Goal: Task Accomplishment & Management: Manage account settings

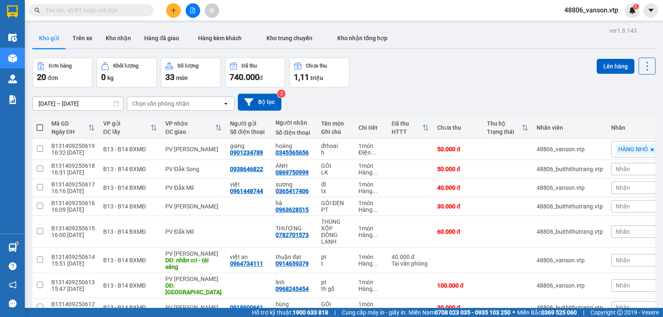
click at [172, 6] on button at bounding box center [173, 10] width 15 height 15
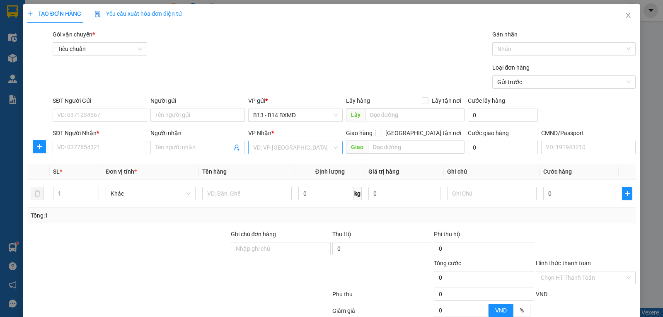
click at [287, 147] on input "search" at bounding box center [292, 147] width 79 height 12
type input "nd"
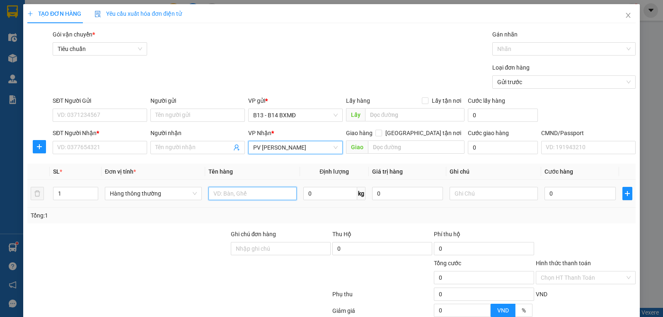
click at [253, 199] on input "text" at bounding box center [252, 193] width 88 height 13
paste input "tinheo"
type input "tinheo"
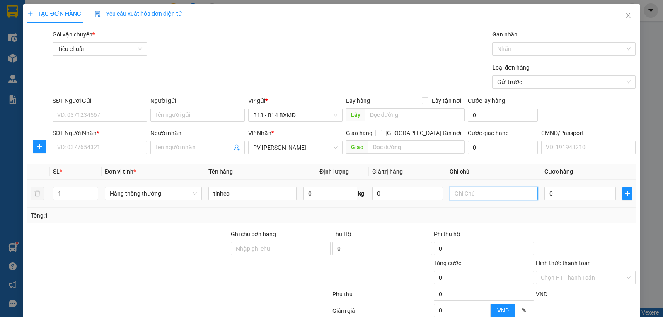
click at [466, 194] on input "text" at bounding box center [494, 193] width 88 height 13
type input "tx"
click at [565, 193] on input "0" at bounding box center [579, 193] width 71 height 13
type input "3"
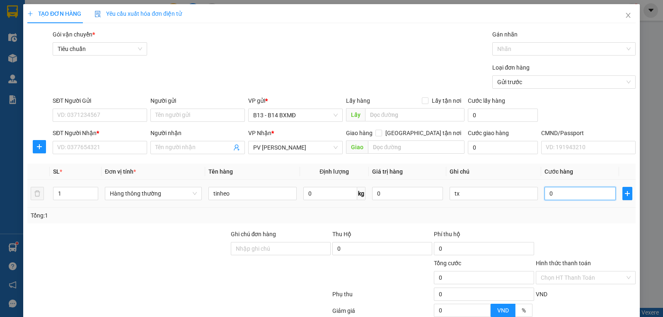
type input "3"
type input "30"
type input "300"
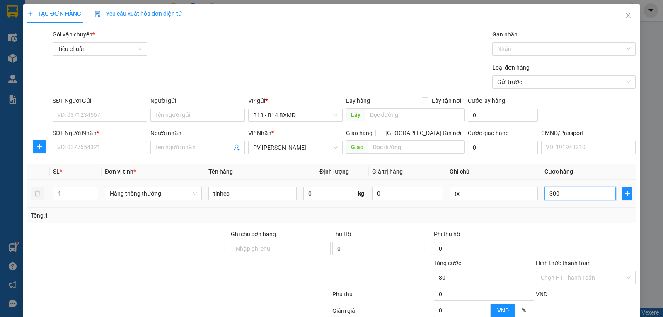
type input "300"
type input "3.000"
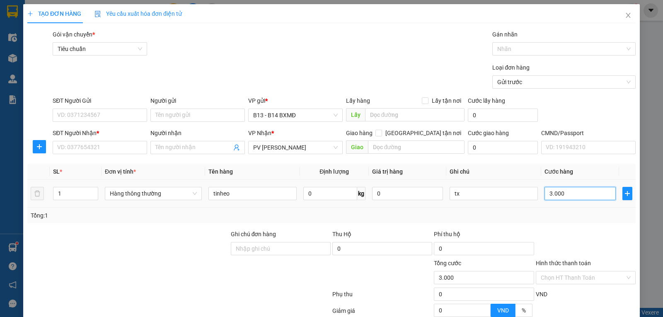
type input "30.000"
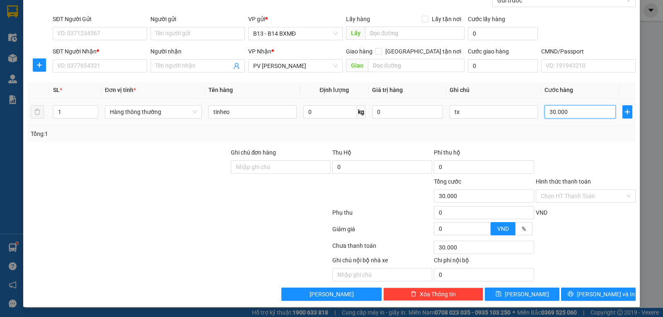
scroll to position [83, 0]
type input "30.000"
click at [583, 198] on input "Hình thức thanh toán" at bounding box center [583, 196] width 84 height 12
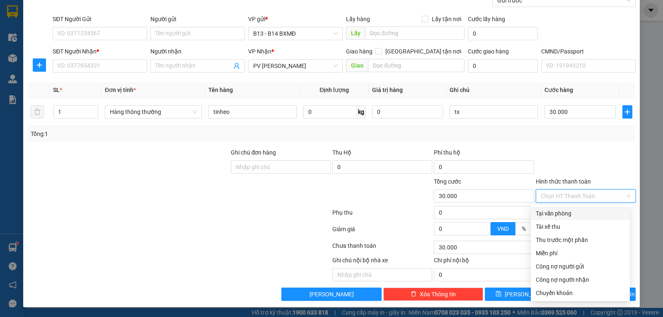
click at [570, 215] on div "Tại văn phòng" at bounding box center [580, 213] width 89 height 9
type input "0"
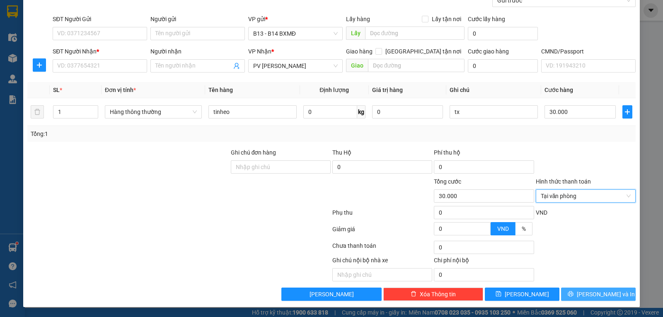
click at [586, 293] on span "[PERSON_NAME] và In" at bounding box center [606, 294] width 58 height 9
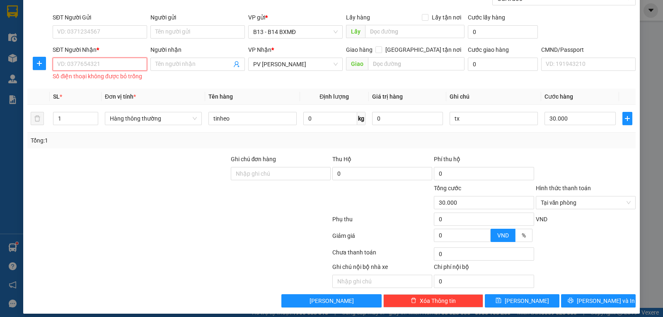
click at [123, 70] on input "SĐT Người Nhận *" at bounding box center [100, 64] width 94 height 13
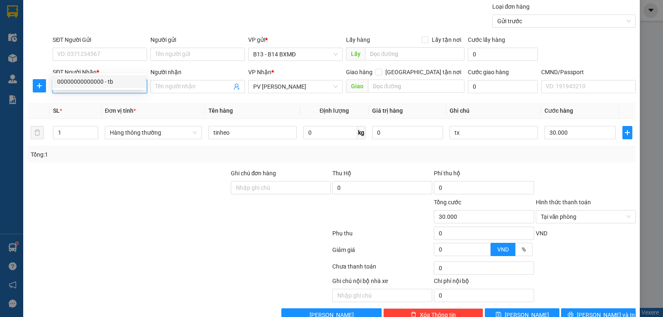
scroll to position [0, 0]
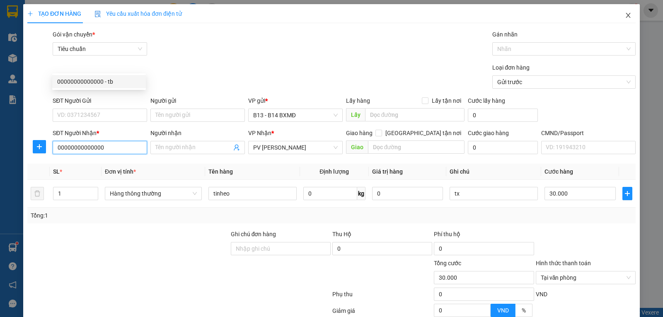
type input "00000000000000"
click at [625, 13] on icon "close" at bounding box center [628, 15] width 7 height 7
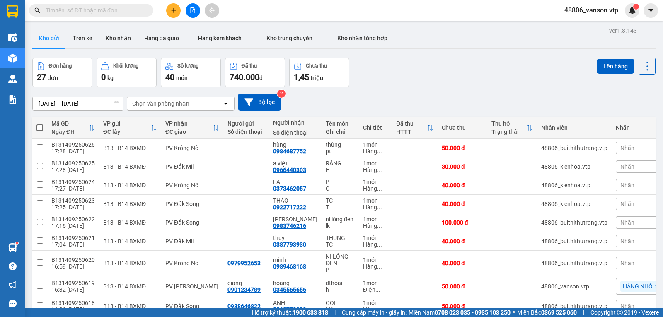
click at [173, 10] on icon "plus" at bounding box center [173, 10] width 5 height 0
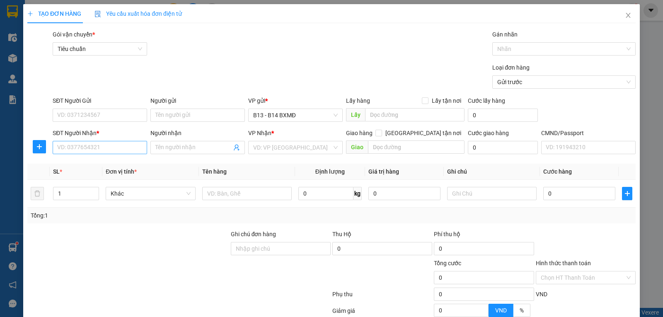
drag, startPoint x: 114, startPoint y: 159, endPoint x: 116, endPoint y: 154, distance: 5.0
click at [115, 156] on div "Transit Pickup Surcharge Ids Transit Deliver Surcharge Ids Transit Deliver Surc…" at bounding box center [331, 206] width 608 height 353
click at [117, 150] on input "SĐT Người Nhận *" at bounding box center [100, 147] width 94 height 13
type input "00000000000000000"
click at [164, 147] on input "Người nhận" at bounding box center [193, 147] width 76 height 9
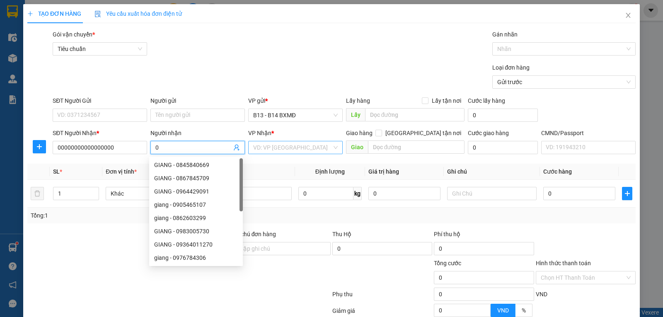
type input "0"
click at [286, 152] on input "search" at bounding box center [292, 147] width 79 height 12
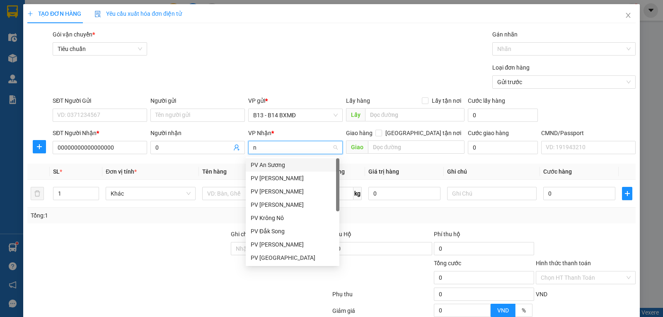
type input "nd"
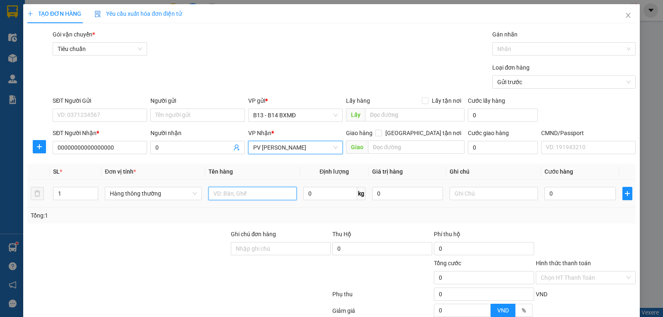
click at [271, 194] on input "text" at bounding box center [252, 193] width 88 height 13
paste input "tinheo"
type input "tinheo"
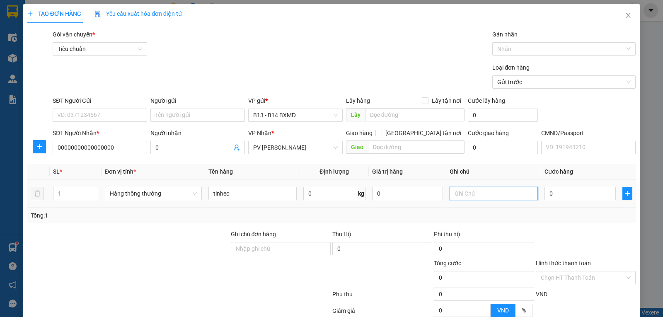
click at [451, 198] on input "text" at bounding box center [494, 193] width 88 height 13
type input "tx"
click at [569, 194] on input "0" at bounding box center [579, 193] width 71 height 13
type input "3"
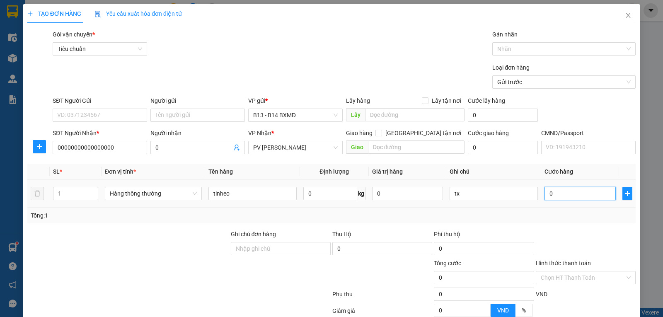
type input "3"
type input "30"
type input "300"
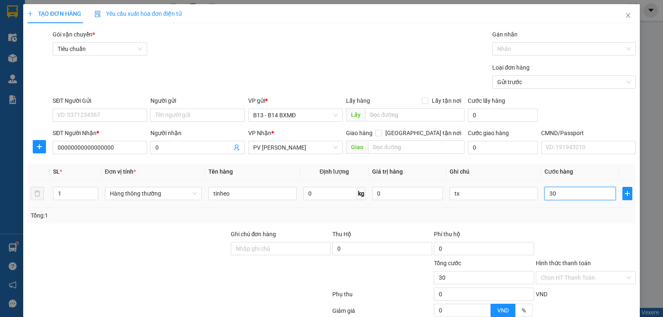
type input "300"
type input "3.000"
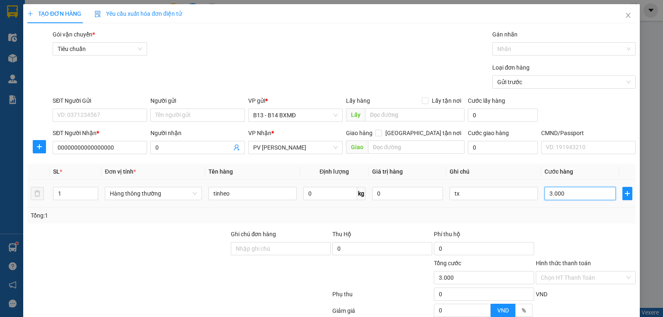
type input "30.000"
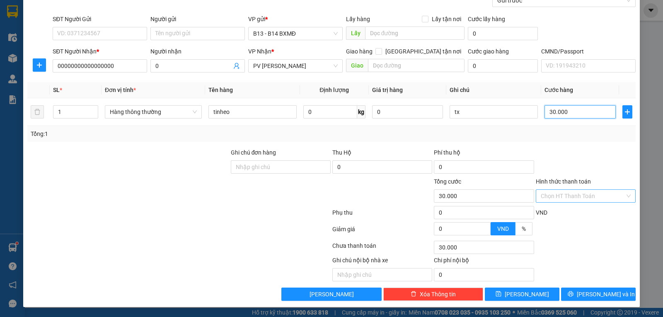
type input "30.000"
click at [577, 194] on input "Hình thức thanh toán" at bounding box center [583, 196] width 84 height 12
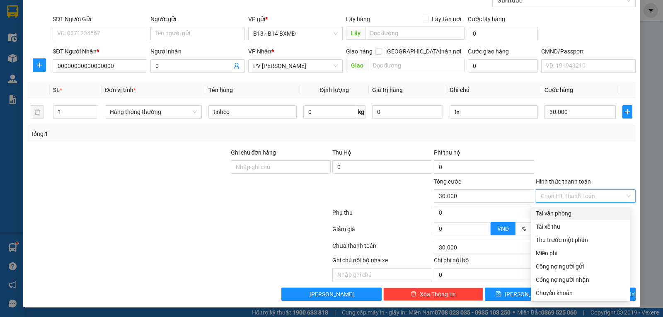
click at [563, 218] on div "Tại văn phòng" at bounding box center [580, 213] width 99 height 13
type input "0"
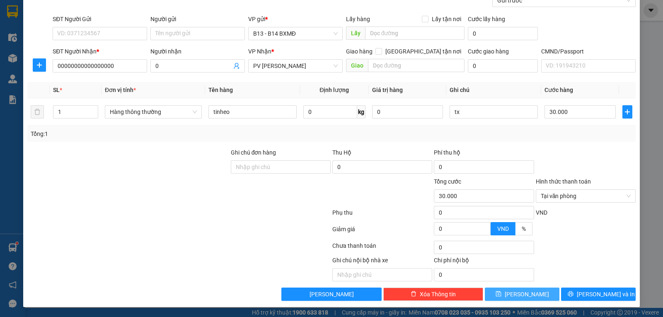
click at [525, 291] on span "[PERSON_NAME]" at bounding box center [527, 294] width 44 height 9
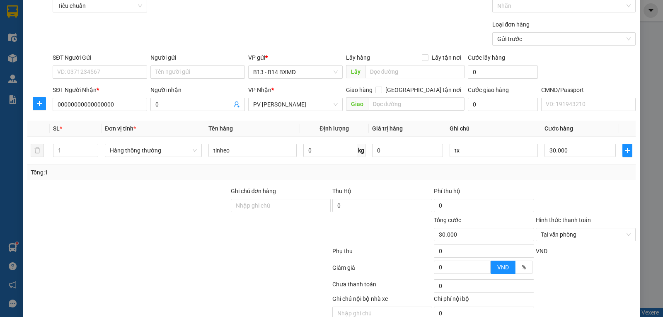
scroll to position [0, 0]
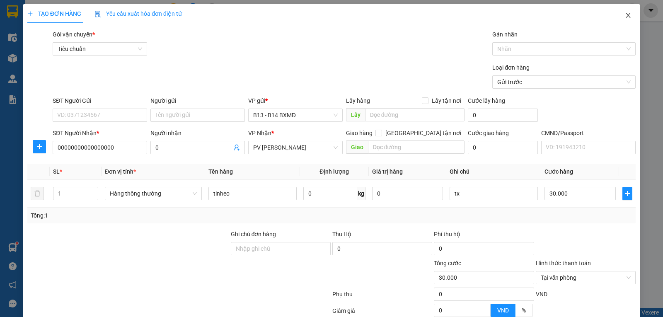
click at [625, 14] on icon "close" at bounding box center [628, 15] width 7 height 7
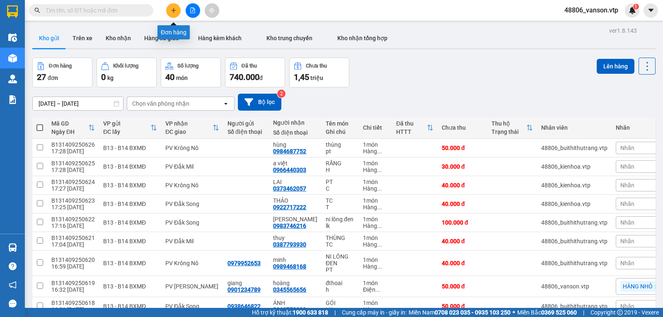
click at [177, 9] on button at bounding box center [173, 10] width 15 height 15
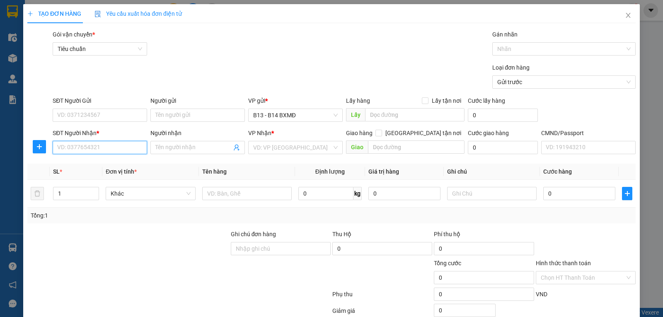
click at [68, 147] on input "SĐT Người Nhận *" at bounding box center [100, 147] width 94 height 13
type input "0978022917"
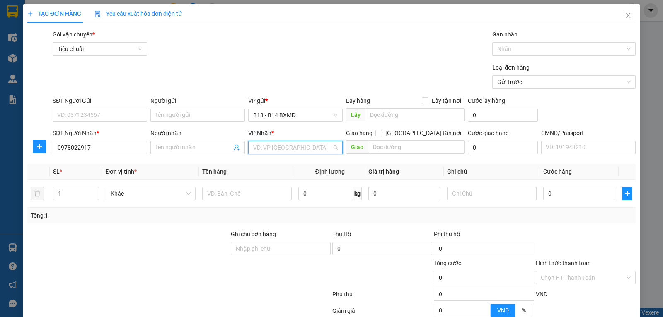
drag, startPoint x: 298, startPoint y: 151, endPoint x: 289, endPoint y: 152, distance: 8.7
click at [298, 151] on input "search" at bounding box center [292, 147] width 79 height 12
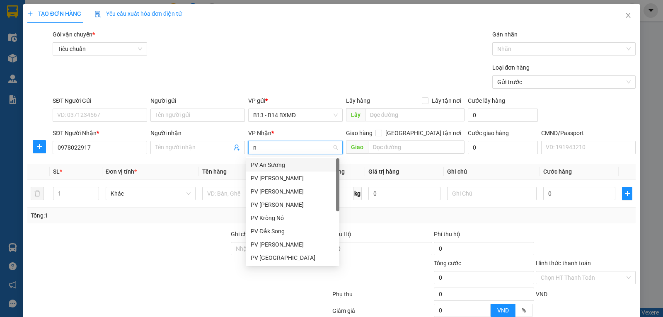
type input "nd"
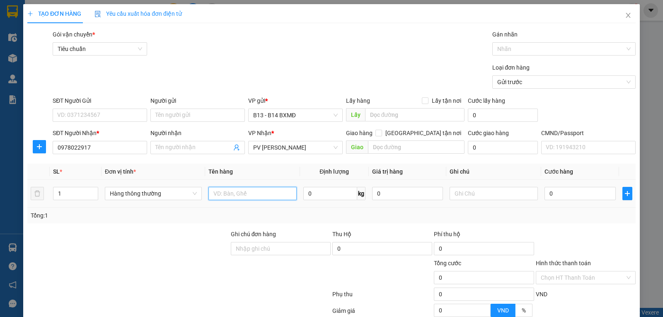
click at [258, 194] on input "text" at bounding box center [252, 193] width 88 height 13
paste input "tinheo"
type input "tinheo"
click at [495, 200] on input "text" at bounding box center [494, 193] width 88 height 13
type input "tx"
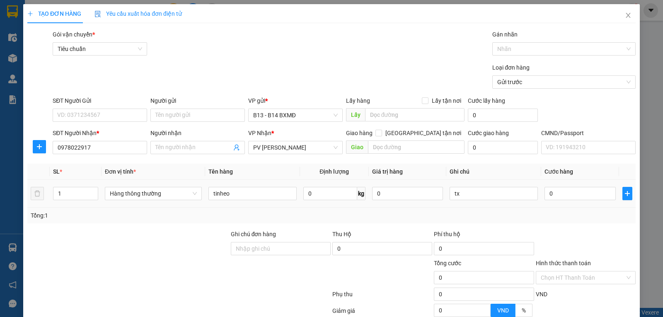
click at [563, 202] on div "0" at bounding box center [579, 193] width 71 height 17
click at [564, 196] on input "0" at bounding box center [579, 193] width 71 height 13
type input "3"
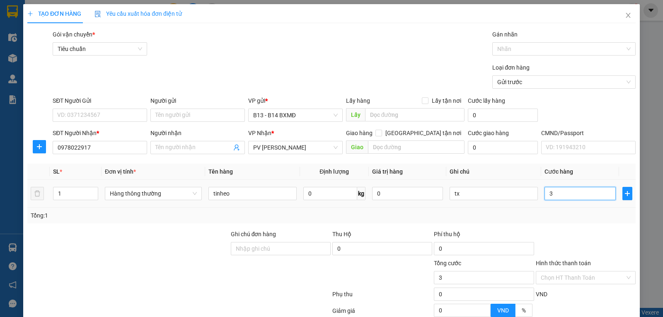
type input "30"
type input "300"
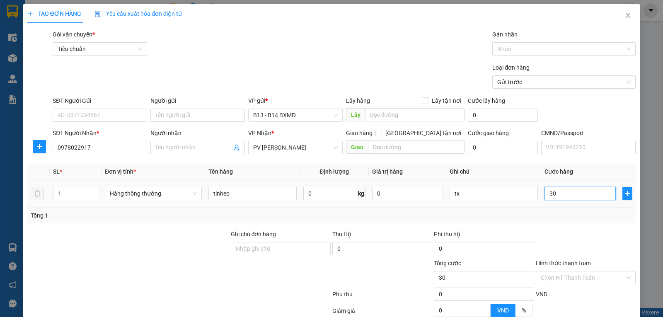
type input "300"
type input "3.000"
type input "30.000"
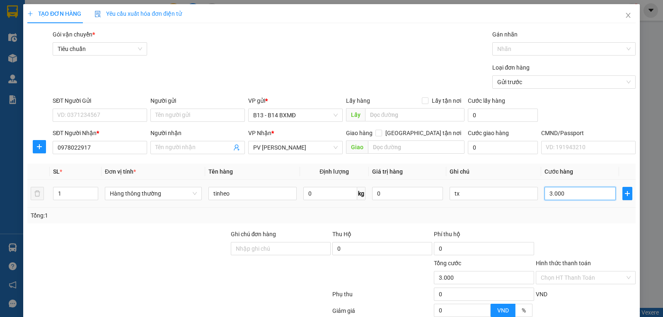
type input "30.000"
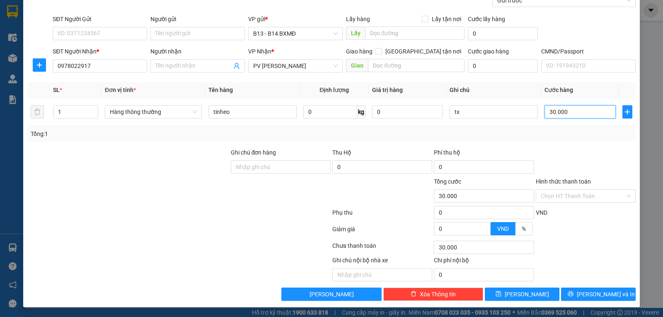
scroll to position [83, 0]
type input "30.000"
click at [575, 196] on input "Hình thức thanh toán" at bounding box center [583, 196] width 84 height 12
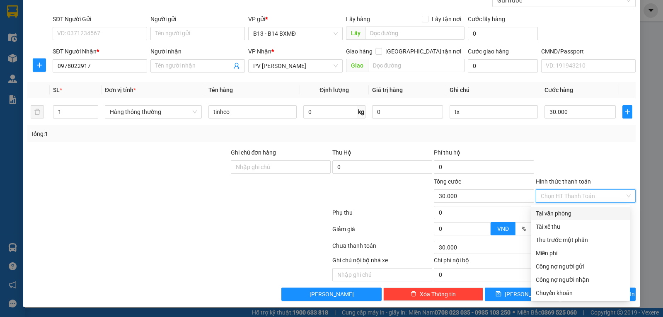
click at [564, 209] on div "Tại văn phòng" at bounding box center [580, 213] width 89 height 9
type input "0"
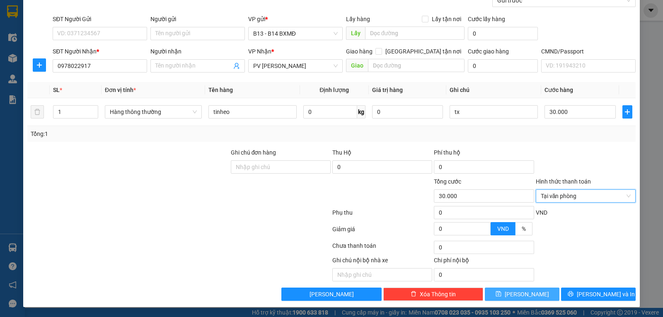
click at [532, 294] on button "[PERSON_NAME]" at bounding box center [522, 294] width 75 height 13
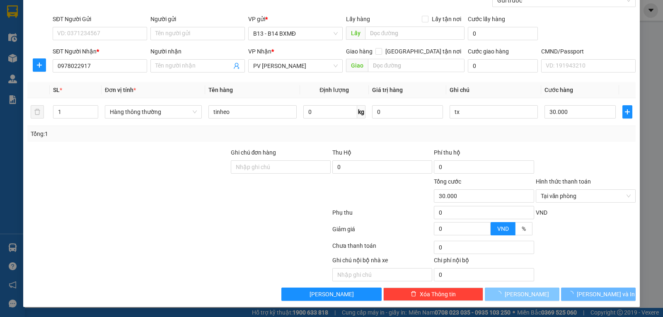
type input "0"
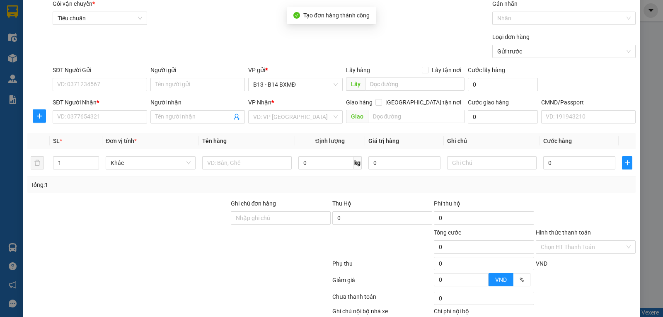
scroll to position [0, 0]
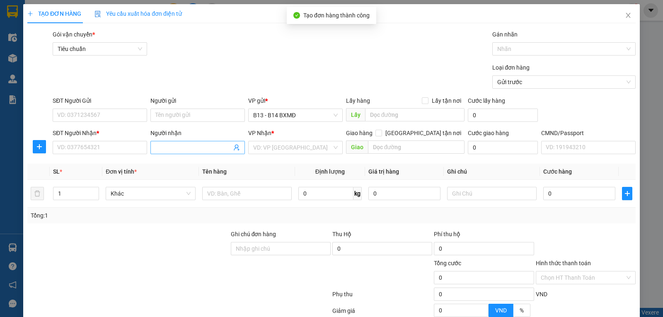
click at [181, 146] on input "Người nhận" at bounding box center [193, 147] width 76 height 9
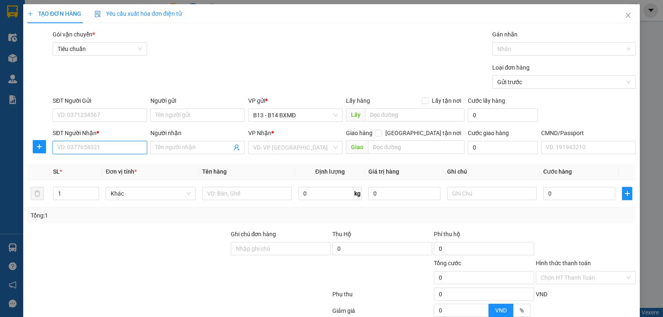
click at [133, 153] on input "SĐT Người Nhận *" at bounding box center [100, 147] width 94 height 13
type input "0918866159"
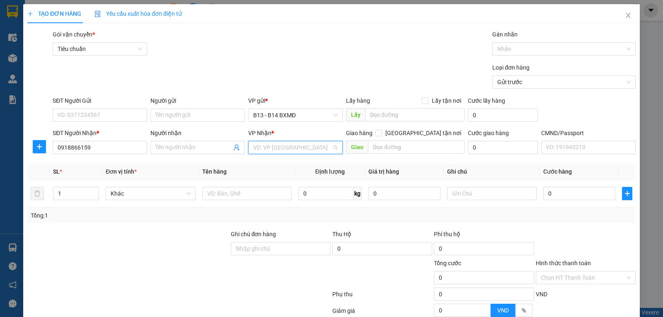
click at [295, 150] on input "search" at bounding box center [292, 147] width 79 height 12
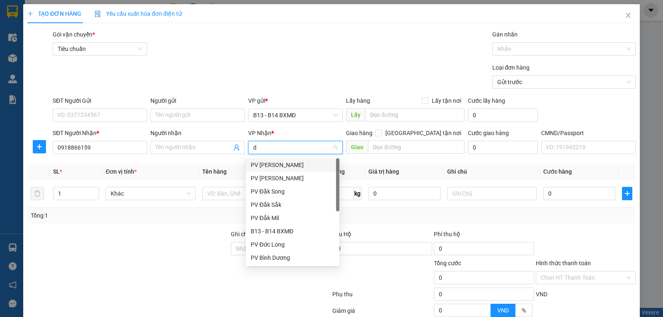
type input "ds"
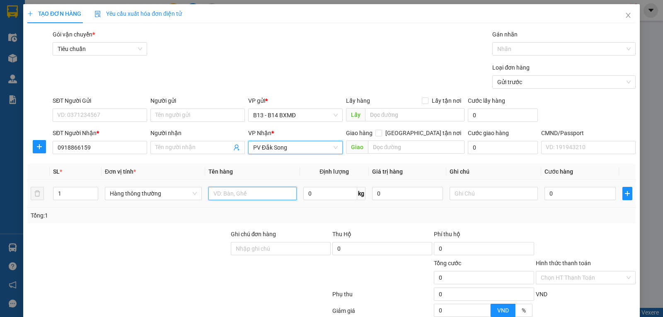
click at [256, 195] on input "text" at bounding box center [252, 193] width 88 height 13
paste input "tinheo"
type input "tinheo"
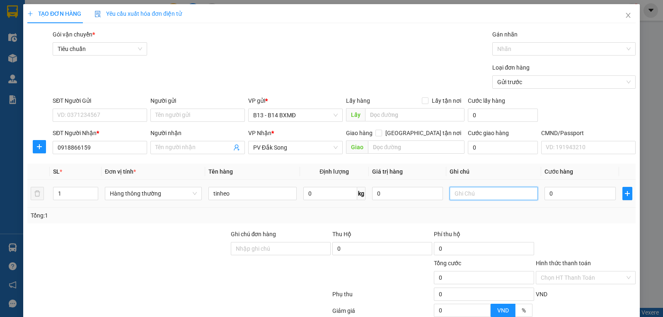
click at [465, 199] on input "text" at bounding box center [494, 193] width 88 height 13
type input "tx"
click at [563, 192] on input "0" at bounding box center [579, 193] width 71 height 13
type input "3"
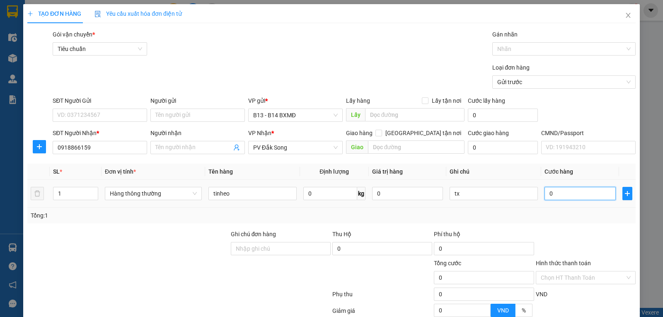
type input "3"
type input "30"
type input "300"
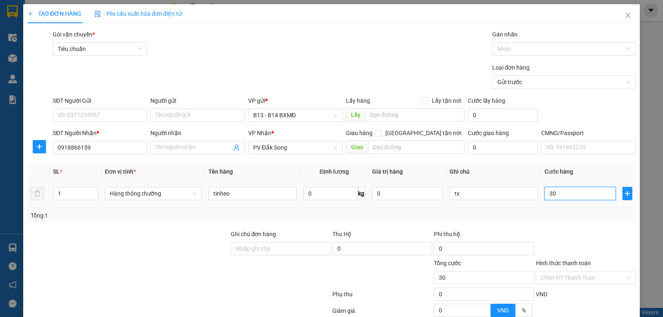
type input "300"
type input "3.000"
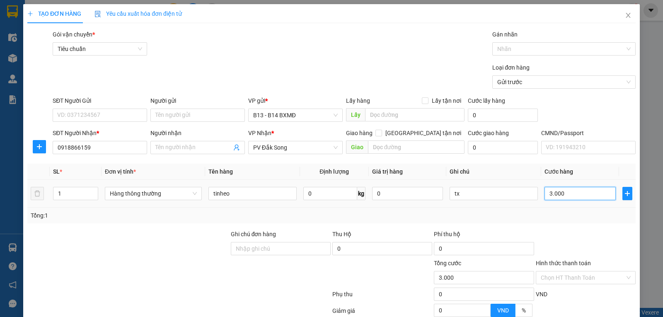
type input "30.000"
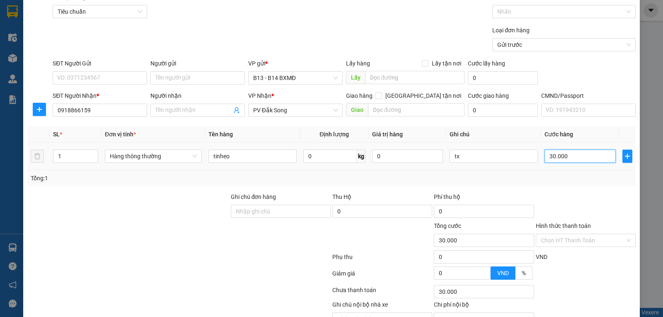
scroll to position [83, 0]
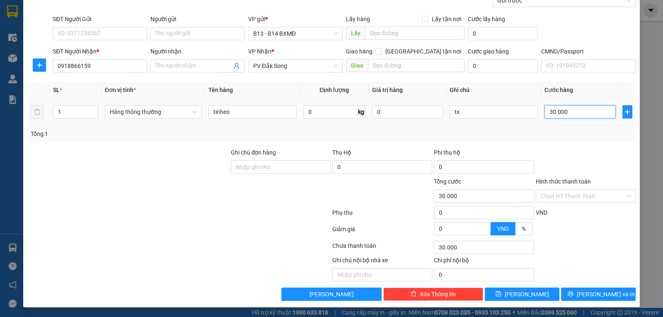
type input "30.000"
click at [563, 192] on input "Hình thức thanh toán" at bounding box center [583, 196] width 84 height 12
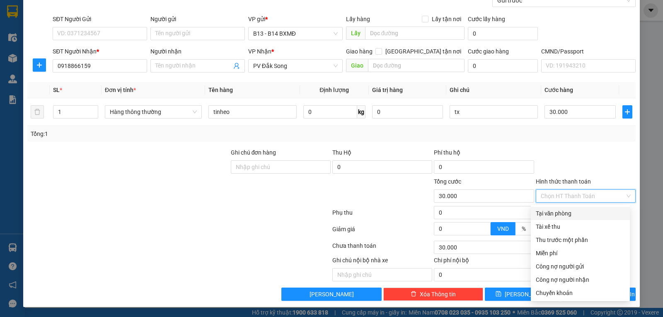
click at [561, 209] on div "Tại văn phòng" at bounding box center [580, 213] width 89 height 9
type input "0"
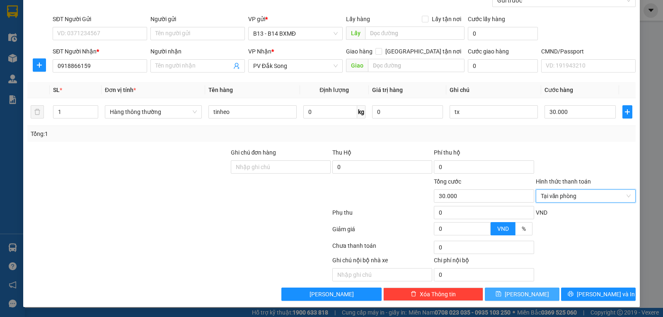
click at [516, 290] on button "[PERSON_NAME]" at bounding box center [522, 294] width 75 height 13
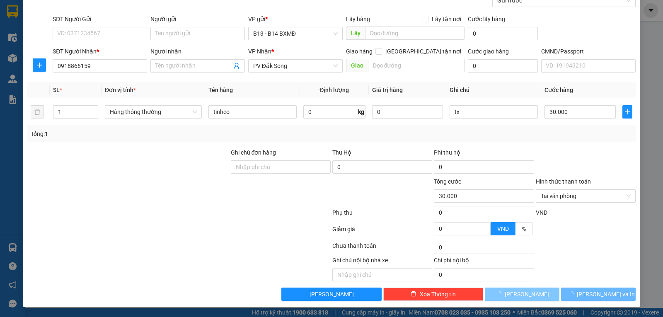
type input "0"
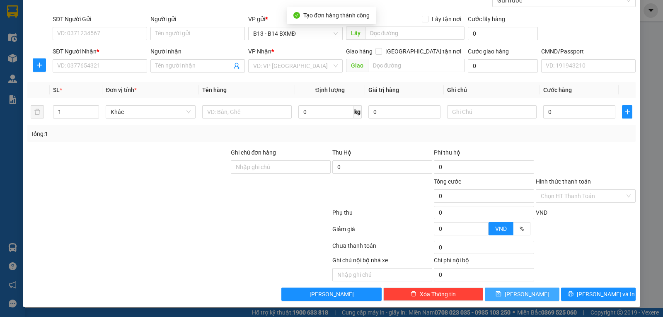
scroll to position [0, 0]
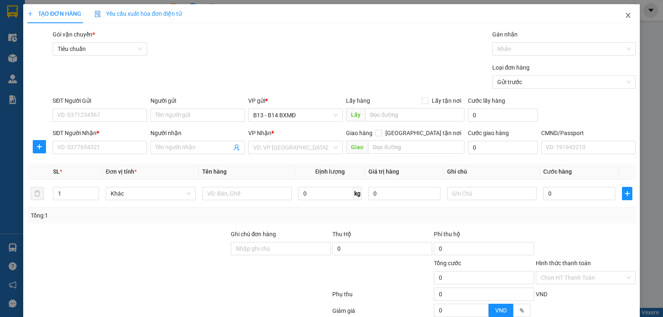
click at [625, 16] on icon "close" at bounding box center [628, 15] width 7 height 7
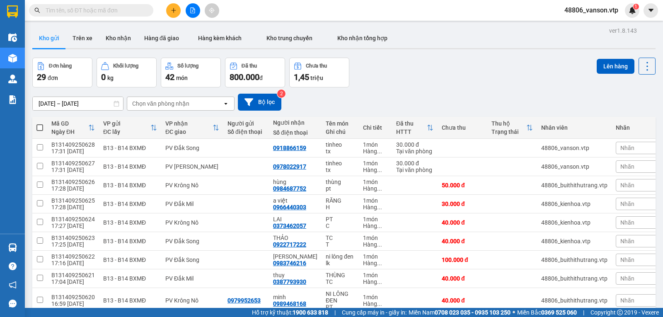
click at [176, 14] on button at bounding box center [173, 10] width 15 height 15
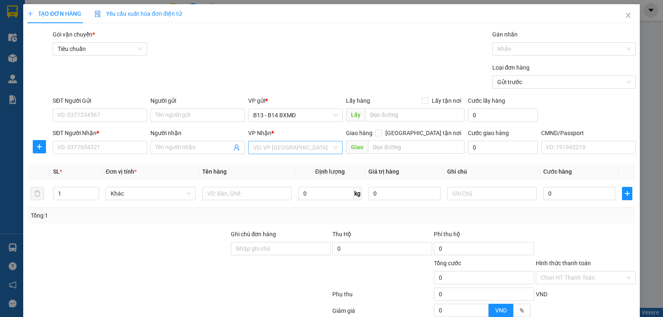
click at [272, 153] on input "search" at bounding box center [292, 147] width 79 height 12
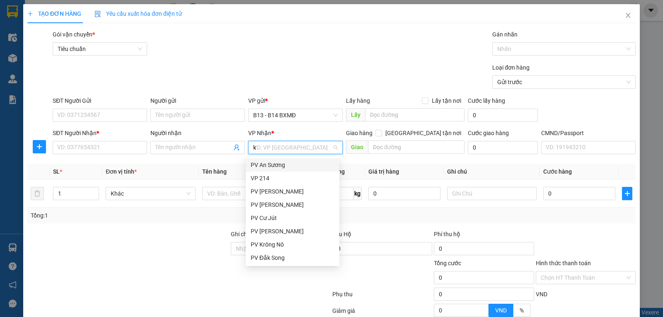
type input "kn"
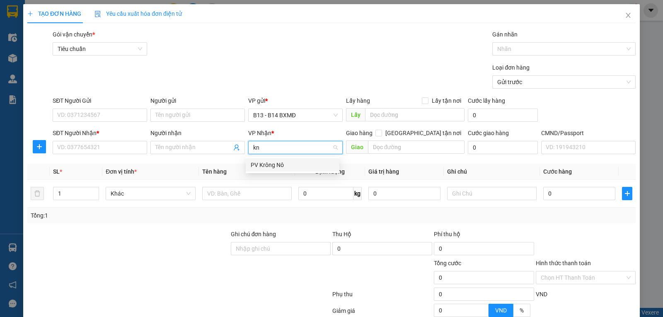
click at [262, 164] on div "PV Krông Nô" at bounding box center [293, 164] width 84 height 9
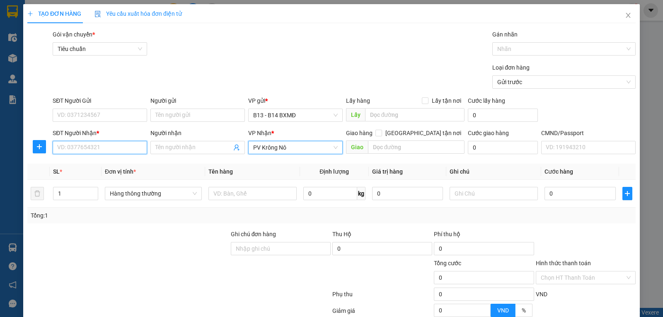
click at [93, 146] on input "SĐT Người Nhận *" at bounding box center [100, 147] width 94 height 13
type input "0974315398"
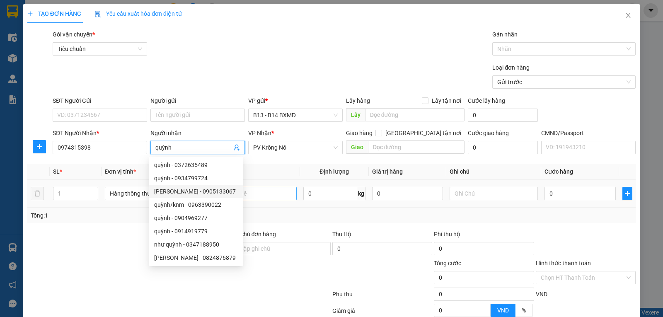
type input "quỳnh"
click at [272, 189] on input "text" at bounding box center [252, 193] width 88 height 13
type input "d"
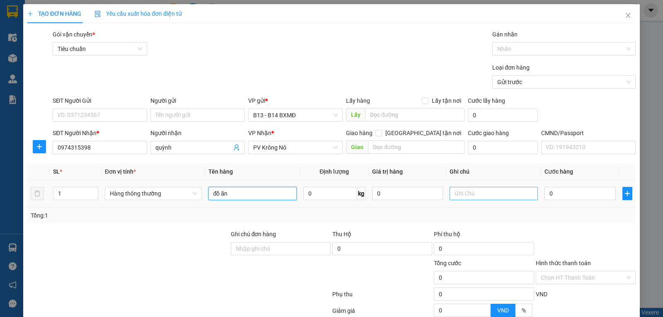
type input "đồ ăn"
click at [474, 197] on input "text" at bounding box center [494, 193] width 88 height 13
type input "k"
type input "6"
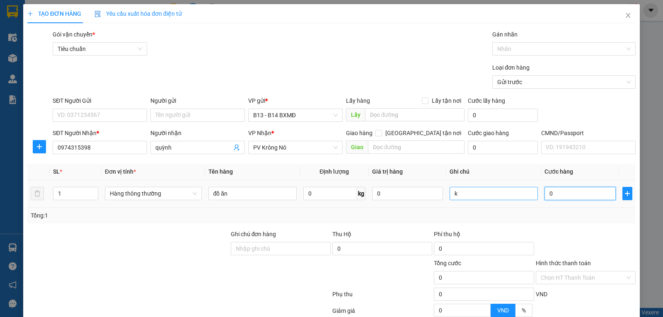
type input "6"
type input "60"
type input "600"
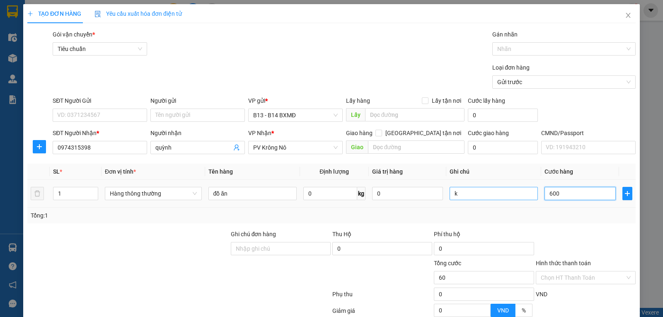
type input "600"
type input "6.000"
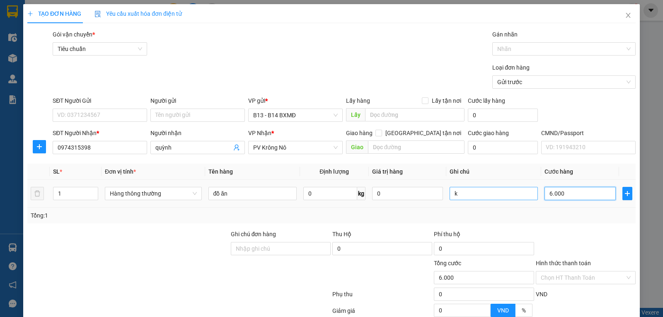
type input "60.000"
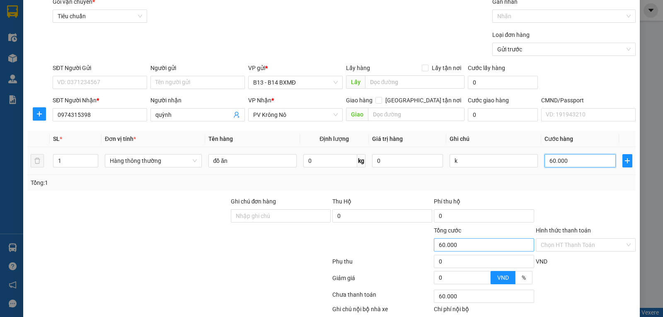
scroll to position [83, 0]
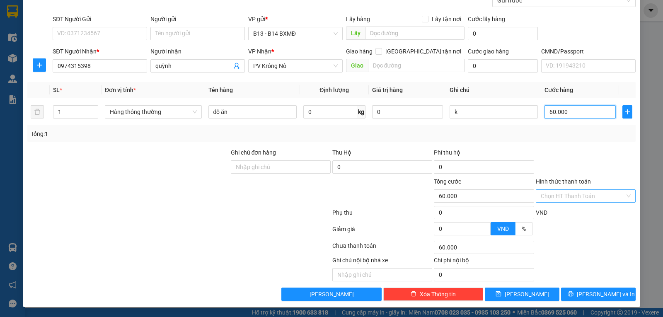
type input "60.000"
click at [586, 198] on input "Hình thức thanh toán" at bounding box center [583, 196] width 84 height 12
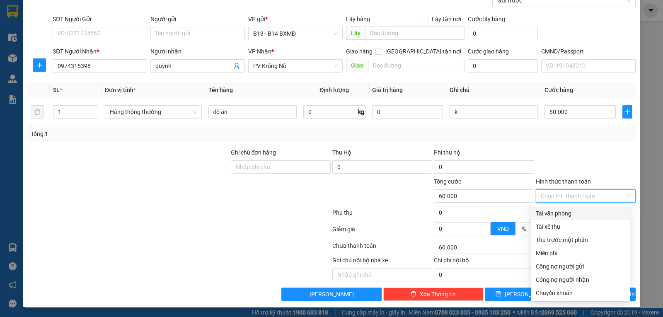
click at [580, 213] on div "Tại văn phòng" at bounding box center [580, 213] width 89 height 9
type input "0"
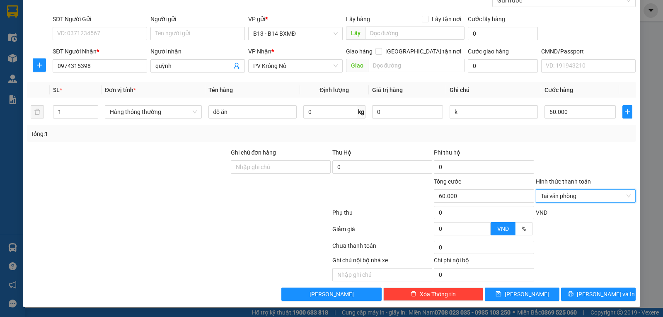
click at [590, 287] on div "Transit Pickup Surcharge Ids Transit Deliver Surcharge Ids Transit Deliver Surc…" at bounding box center [331, 124] width 608 height 353
click at [624, 298] on button "[PERSON_NAME] và In" at bounding box center [598, 294] width 75 height 13
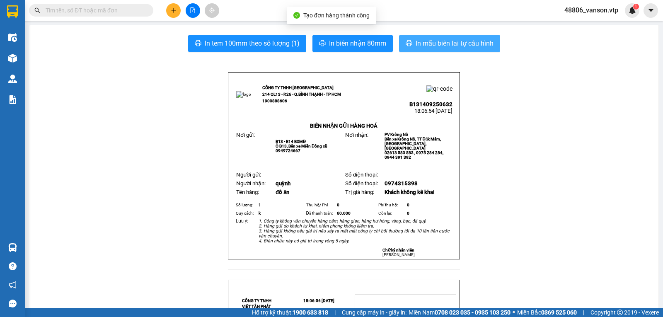
click at [481, 37] on button "In mẫu biên lai tự cấu hình" at bounding box center [449, 43] width 101 height 17
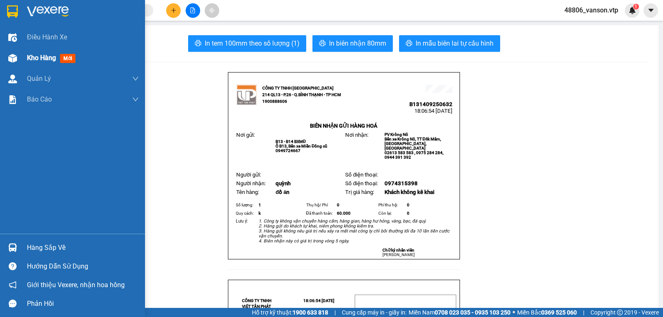
click at [53, 59] on span "Kho hàng" at bounding box center [41, 58] width 29 height 8
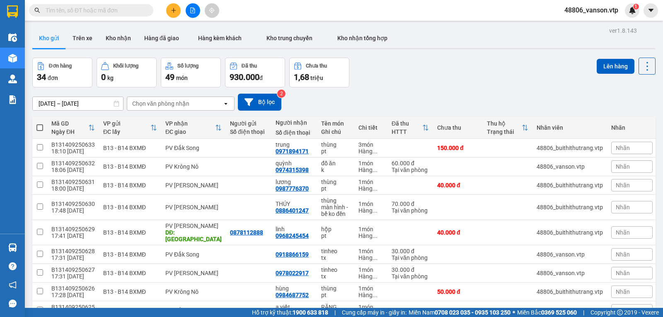
click at [181, 101] on div "Chọn văn phòng nhận" at bounding box center [174, 103] width 95 height 13
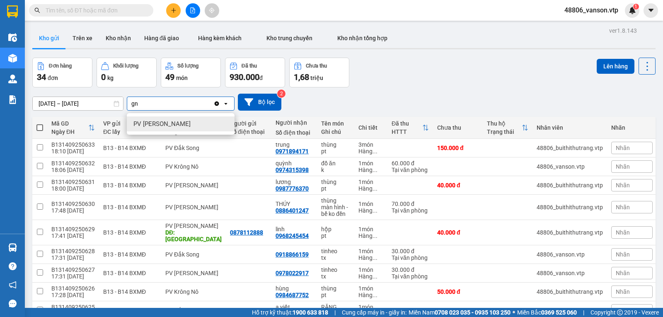
click at [175, 124] on div "PV [PERSON_NAME]" at bounding box center [181, 123] width 108 height 15
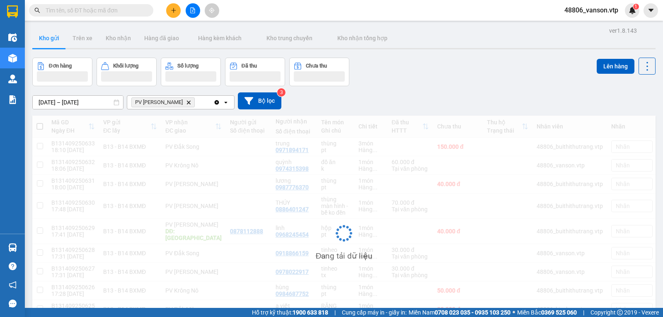
click at [199, 103] on div "PV [PERSON_NAME]" at bounding box center [170, 102] width 86 height 13
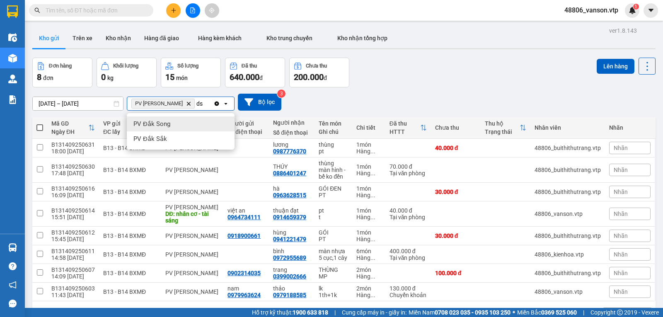
drag, startPoint x: 179, startPoint y: 137, endPoint x: 194, endPoint y: 105, distance: 35.4
click at [194, 105] on div "ver 1.8.143 Kho gửi Trên xe Kho nhận Hàng đã giao Hàng kèm khách Kho trung chuy…" at bounding box center [344, 183] width 630 height 317
click at [195, 105] on div "PV [PERSON_NAME]" at bounding box center [170, 103] width 86 height 13
click at [189, 123] on div "PV [PERSON_NAME]" at bounding box center [181, 123] width 108 height 15
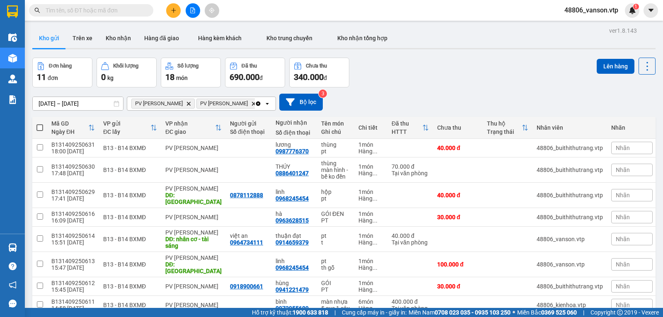
click at [37, 131] on span at bounding box center [39, 127] width 7 height 7
click at [40, 123] on input "checkbox" at bounding box center [40, 123] width 0 height 0
checkbox input "true"
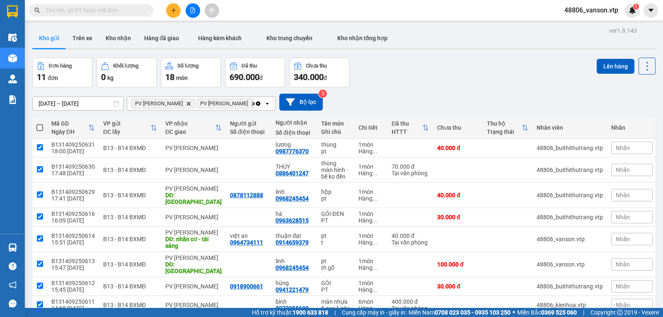
checkbox input "true"
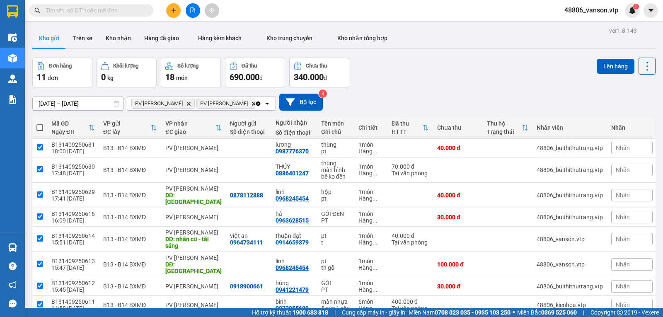
checkbox input "true"
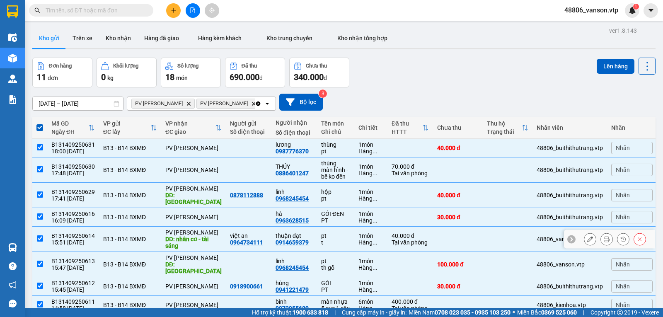
click at [41, 235] on input "checkbox" at bounding box center [40, 238] width 6 height 6
checkbox input "false"
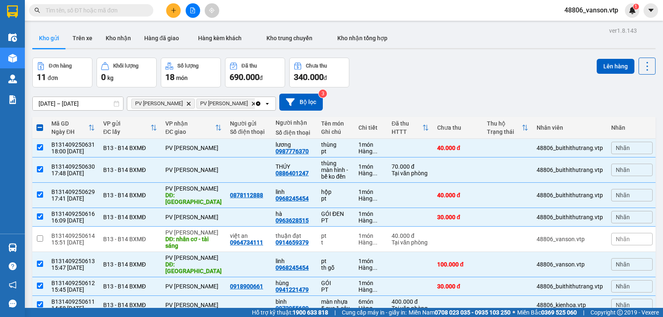
click at [622, 307] on span "50 / trang" at bounding box center [616, 311] width 27 height 8
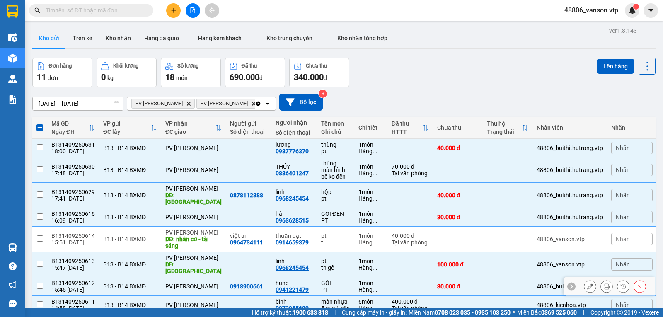
checkbox input "false"
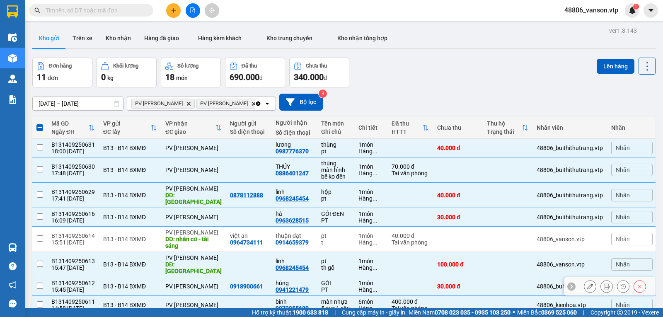
checkbox input "false"
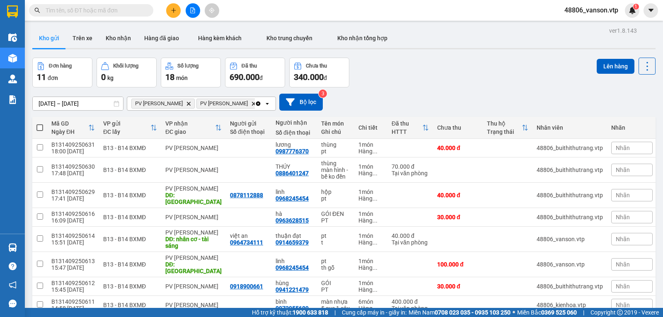
click at [41, 124] on span at bounding box center [39, 127] width 7 height 7
click at [40, 123] on input "checkbox" at bounding box center [40, 123] width 0 height 0
checkbox input "true"
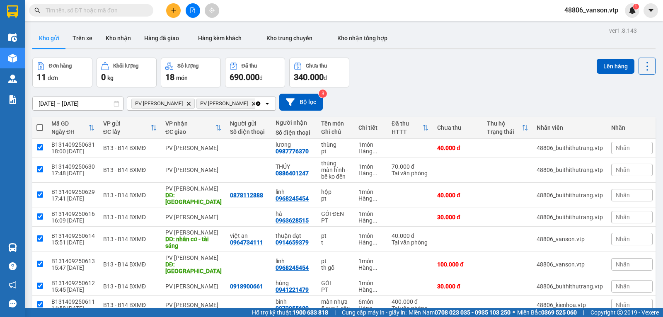
checkbox input "true"
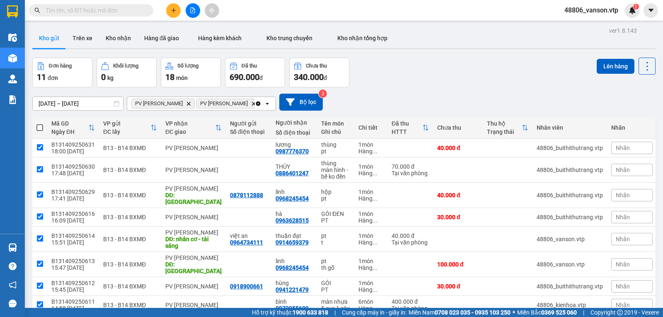
checkbox input "true"
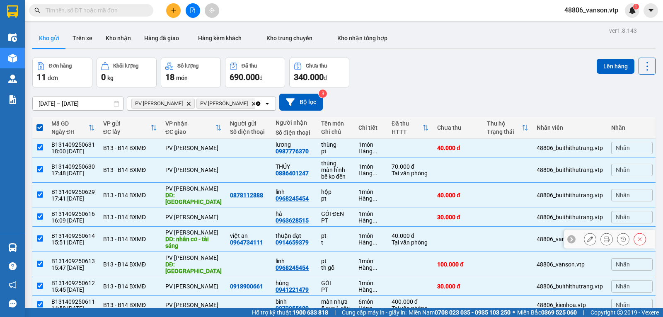
click at [41, 235] on input "checkbox" at bounding box center [40, 238] width 6 height 6
checkbox input "false"
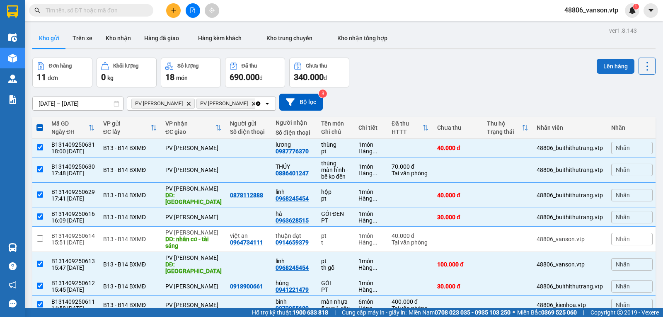
click at [606, 59] on button "Lên hàng" at bounding box center [616, 66] width 38 height 15
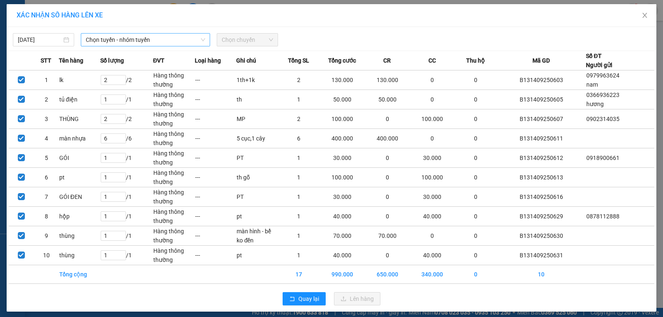
click at [194, 40] on span "Chọn tuyến - nhóm tuyến" at bounding box center [145, 40] width 119 height 12
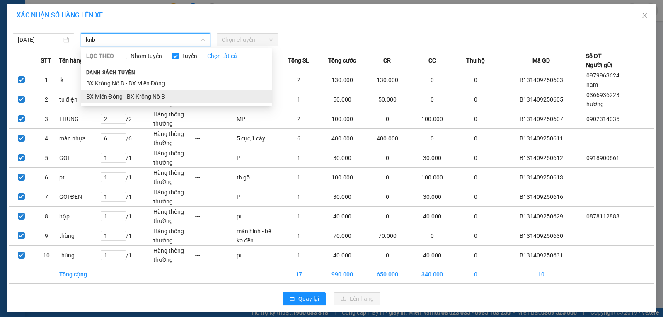
type input "knb"
click at [160, 100] on li "BX Miền Đông - BX Krông Nô B" at bounding box center [176, 96] width 191 height 13
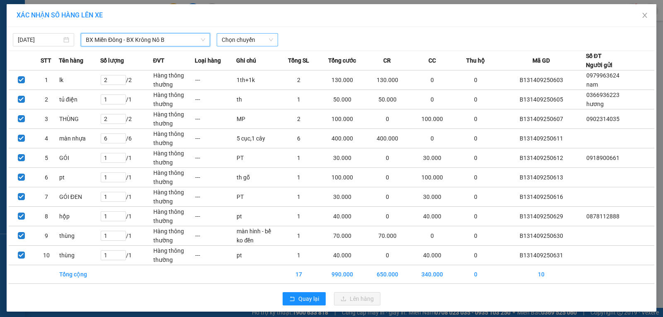
click at [260, 38] on span "Chọn chuyến" at bounding box center [247, 40] width 51 height 12
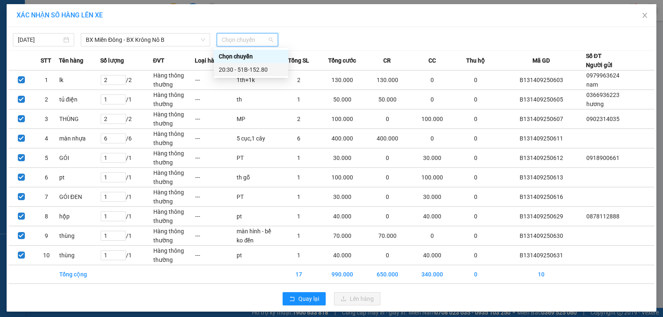
click at [252, 69] on div "20:30 - 51B-152.80" at bounding box center [251, 69] width 65 height 9
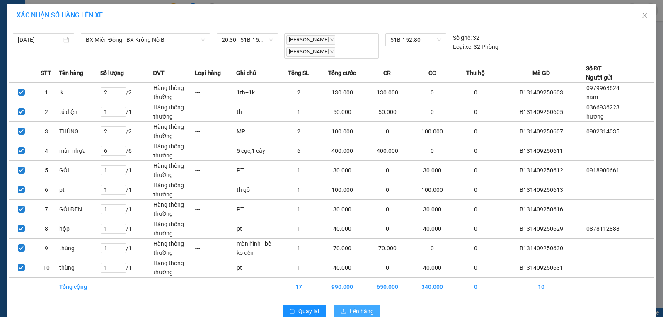
click at [346, 310] on button "Lên hàng" at bounding box center [357, 311] width 46 height 13
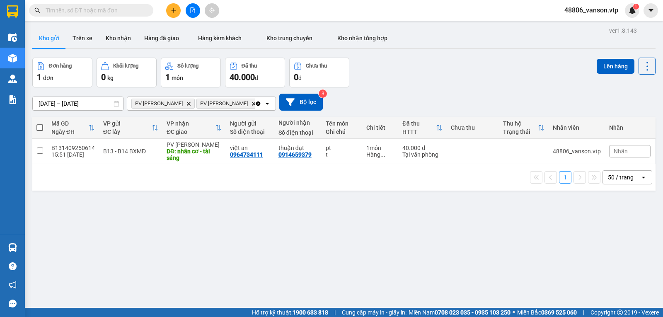
click at [186, 106] on icon "Delete" at bounding box center [188, 103] width 5 height 5
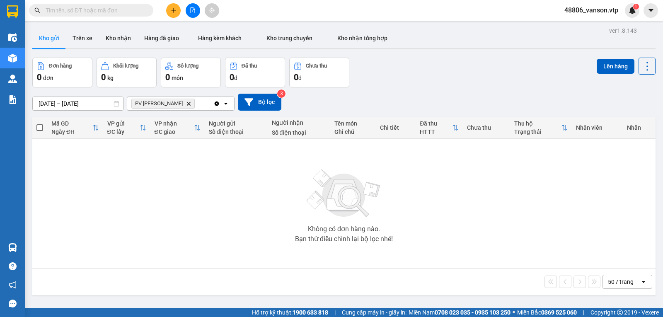
click at [186, 104] on icon "Delete" at bounding box center [188, 103] width 5 height 5
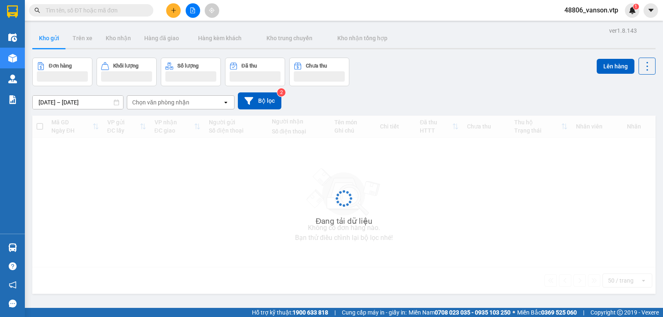
click at [174, 107] on div "Chọn văn phòng nhận" at bounding box center [174, 102] width 95 height 13
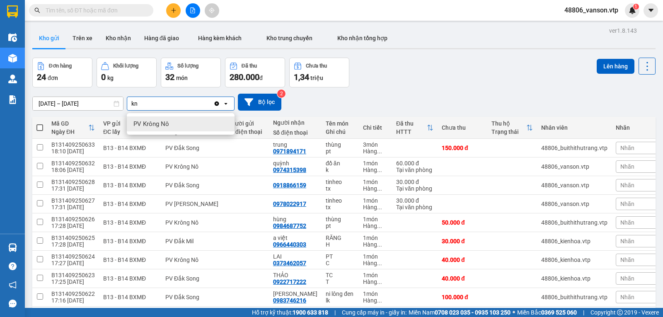
click at [165, 122] on span "PV Krông Nô" at bounding box center [151, 124] width 36 height 8
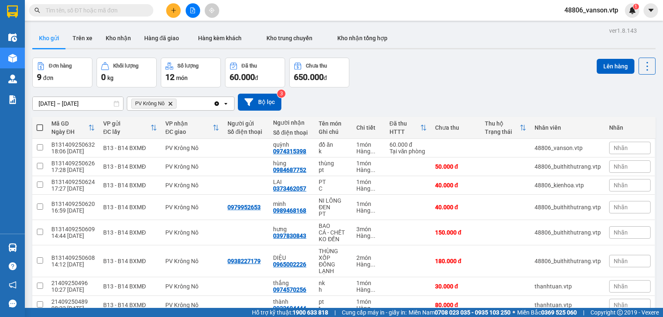
click at [40, 131] on span at bounding box center [39, 127] width 7 height 7
click at [40, 123] on input "checkbox" at bounding box center [40, 123] width 0 height 0
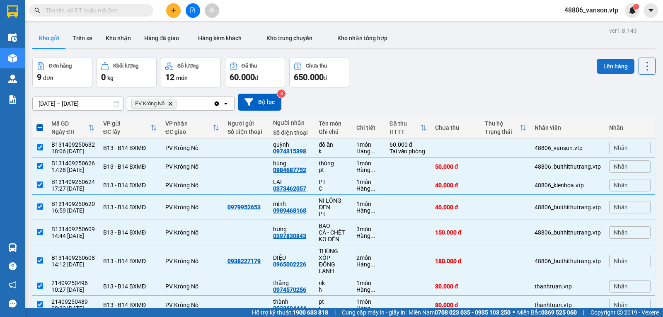
click at [612, 68] on button "Lên hàng" at bounding box center [616, 66] width 38 height 15
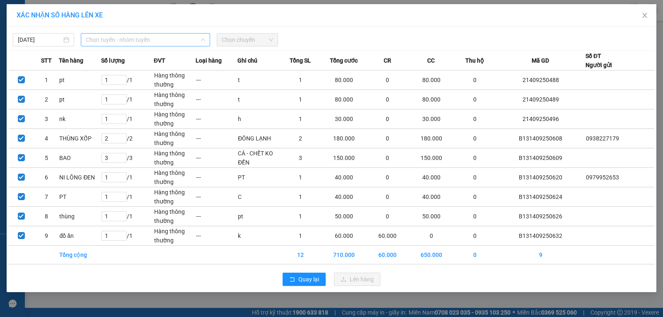
click at [189, 44] on span "Chọn tuyến - nhóm tuyến" at bounding box center [145, 40] width 119 height 12
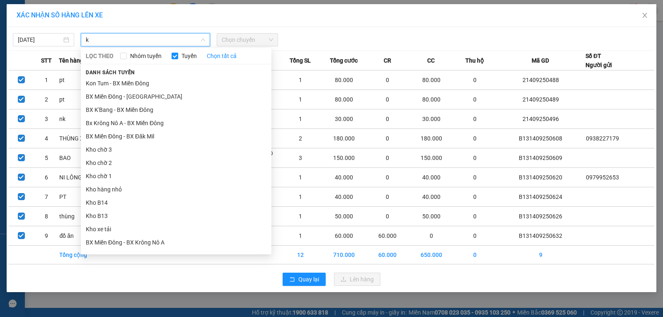
type input "kn"
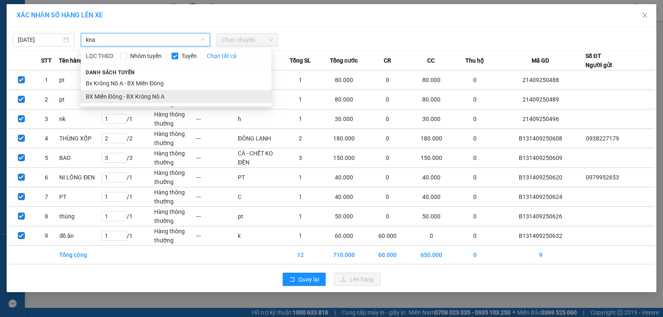
click at [157, 97] on li "BX Miền Đông - BX Krông Nô A" at bounding box center [176, 96] width 191 height 13
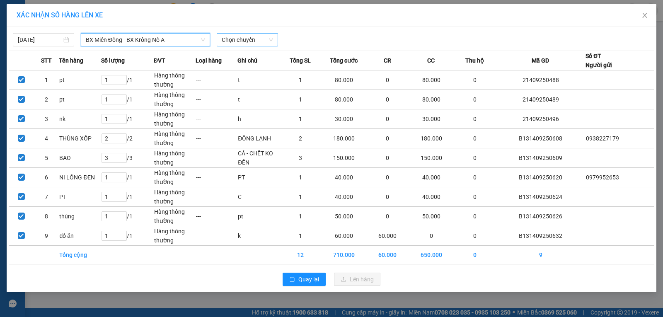
click at [261, 41] on span "Chọn chuyến" at bounding box center [247, 40] width 51 height 12
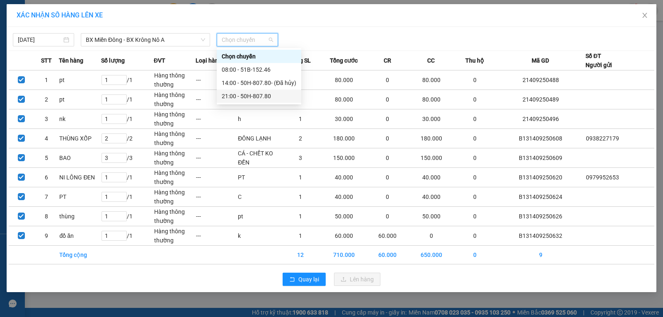
click at [247, 96] on div "21:00 - 50H-807.80" at bounding box center [259, 96] width 75 height 9
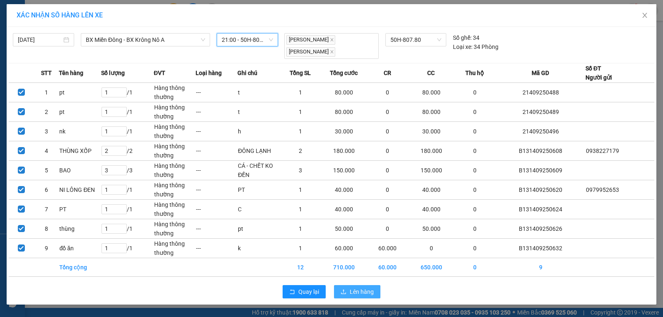
click at [345, 289] on icon "upload" at bounding box center [344, 292] width 6 height 6
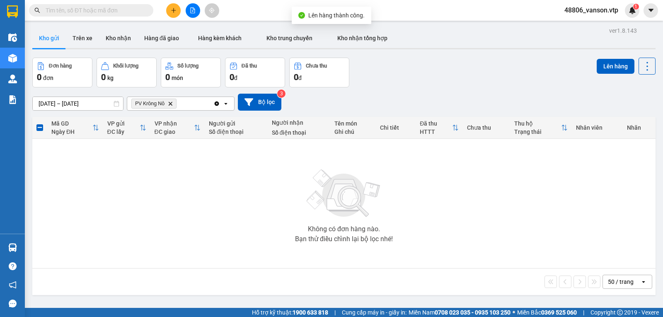
click at [213, 106] on icon "Clear all" at bounding box center [216, 103] width 7 height 7
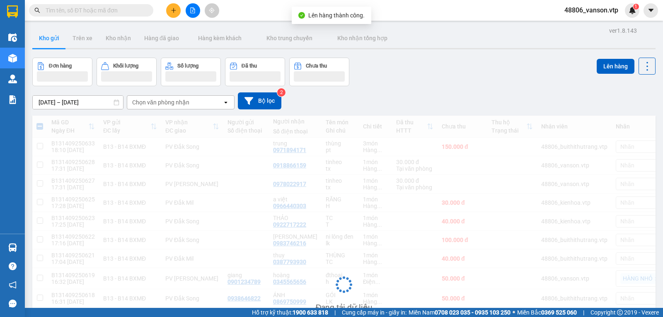
click at [183, 108] on div "Chọn văn phòng nhận" at bounding box center [174, 102] width 95 height 13
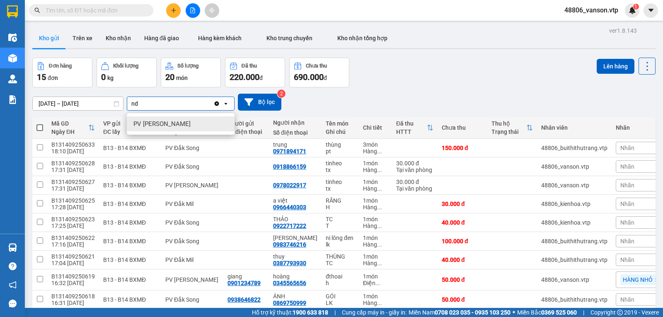
click at [181, 123] on div "PV [PERSON_NAME]" at bounding box center [181, 123] width 108 height 15
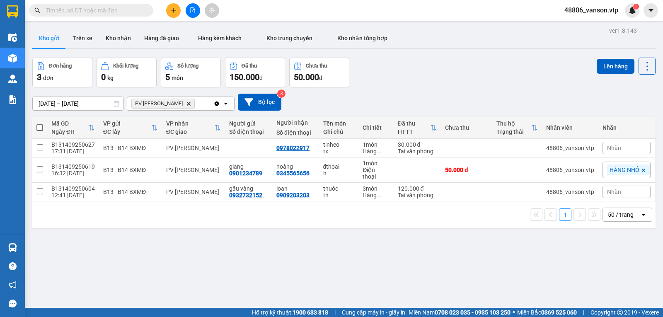
click at [194, 103] on div "PV [PERSON_NAME]" at bounding box center [170, 103] width 86 height 13
type input "c"
click at [191, 121] on div "PV Cư Jút" at bounding box center [181, 123] width 108 height 15
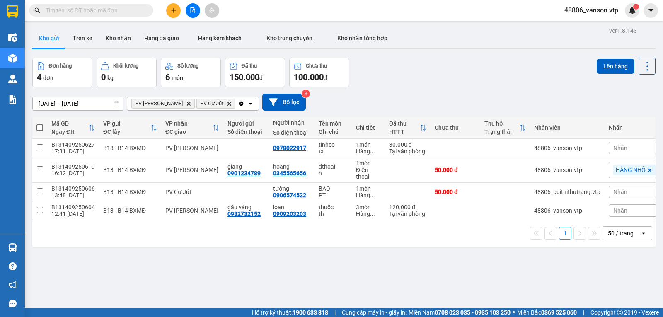
click at [42, 131] on span at bounding box center [39, 127] width 7 height 7
click at [40, 123] on input "checkbox" at bounding box center [40, 123] width 0 height 0
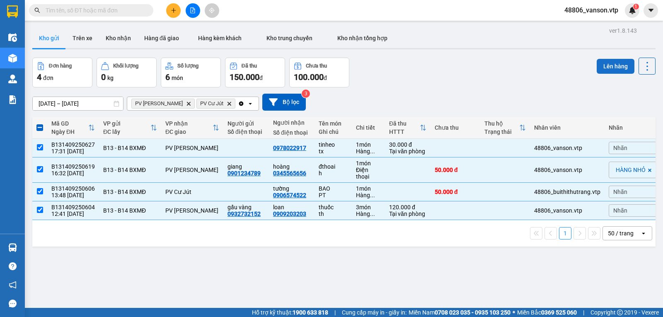
click at [608, 66] on button "Lên hàng" at bounding box center [616, 66] width 38 height 15
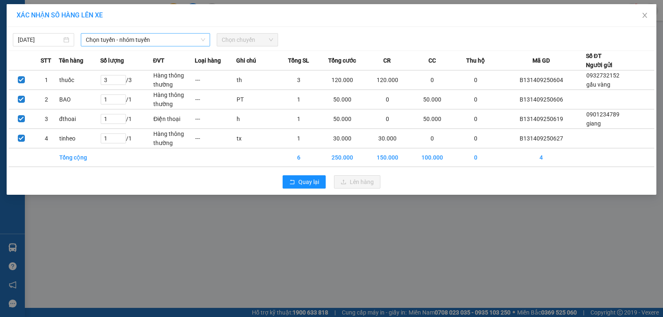
click at [161, 40] on span "Chọn tuyến - nhóm tuyến" at bounding box center [145, 40] width 119 height 12
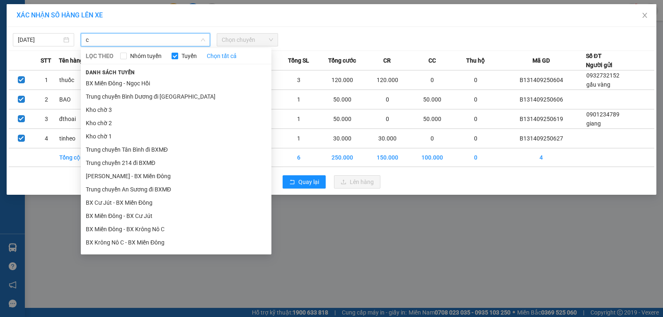
type input "cj"
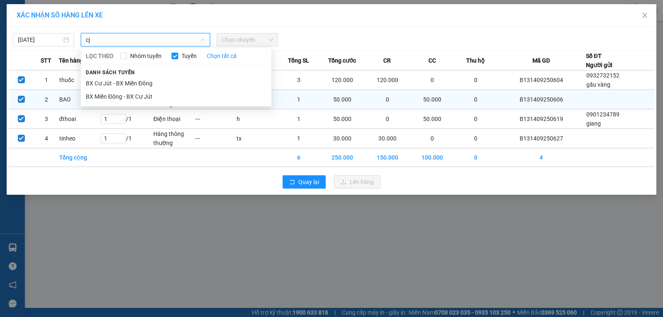
click at [148, 97] on li "BX Miền Đông - BX Cư Jút" at bounding box center [176, 96] width 191 height 13
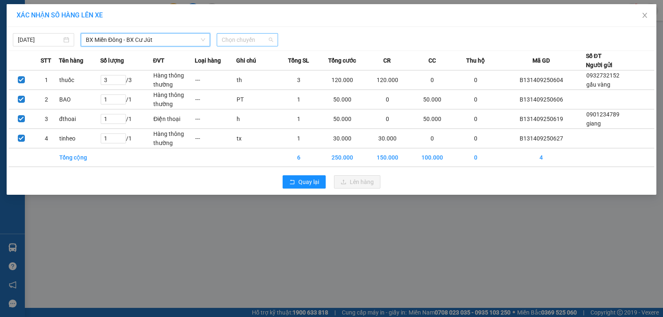
click at [255, 40] on span "Chọn chuyến" at bounding box center [247, 40] width 51 height 12
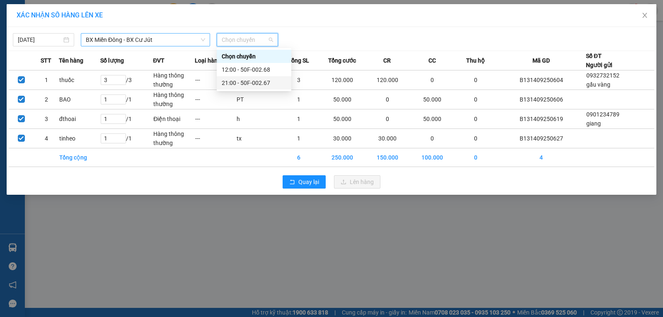
click at [256, 82] on div "21:00 - 50F-002.67" at bounding box center [254, 82] width 65 height 9
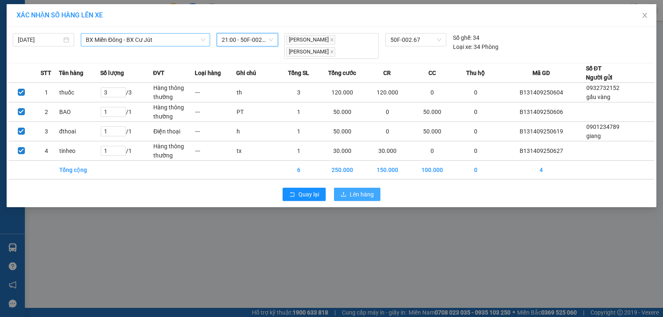
click at [352, 195] on span "Lên hàng" at bounding box center [362, 194] width 24 height 9
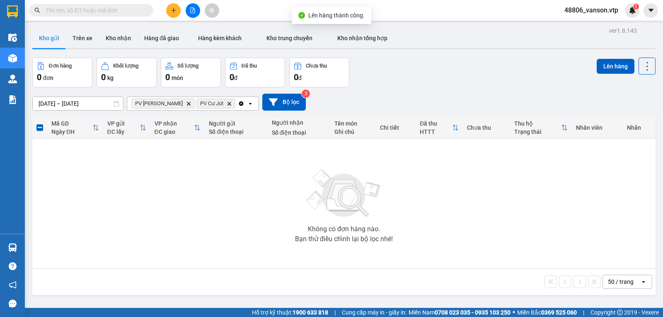
click at [186, 106] on icon "Delete" at bounding box center [188, 103] width 5 height 5
click at [165, 105] on icon "PV Cư Jút, close by backspace" at bounding box center [164, 104] width 4 height 4
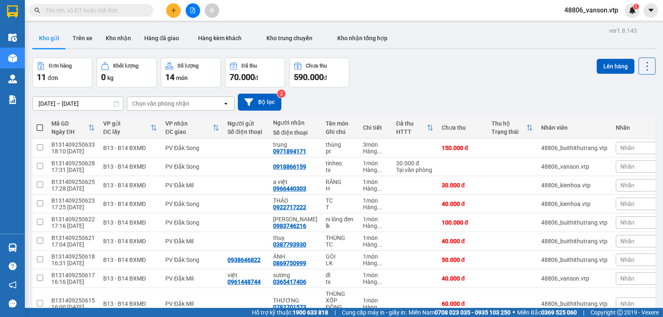
click at [41, 131] on span at bounding box center [39, 127] width 7 height 7
click at [40, 123] on input "checkbox" at bounding box center [40, 123] width 0 height 0
checkbox input "true"
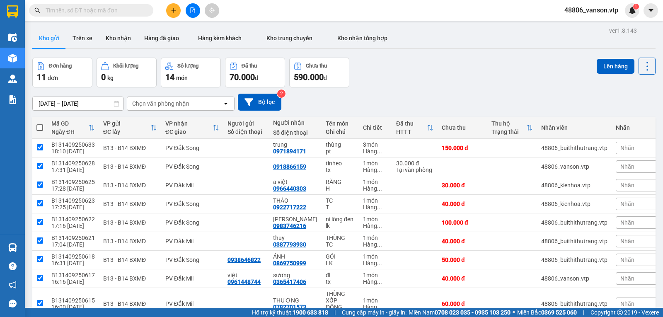
checkbox input "true"
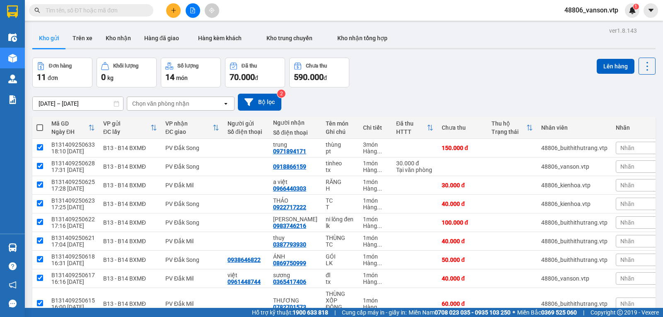
checkbox input "true"
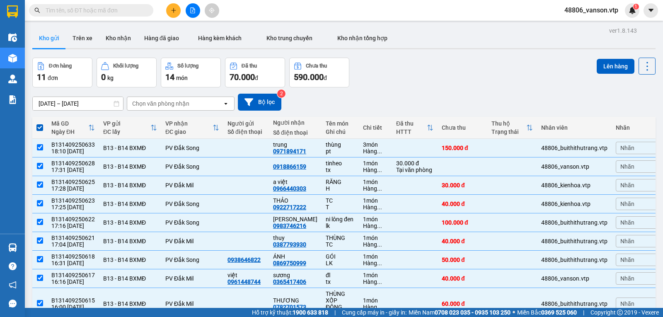
checkbox input "false"
click at [600, 63] on button "Lên hàng" at bounding box center [616, 66] width 38 height 15
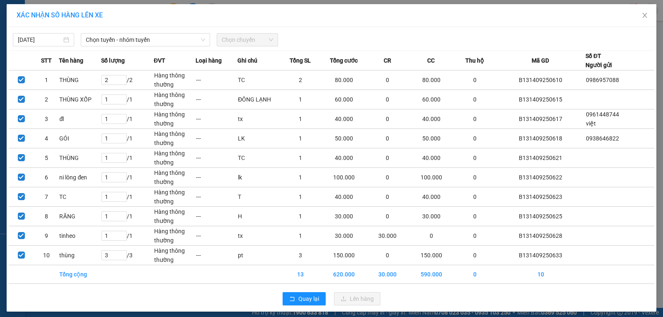
click at [137, 31] on div "[DATE] Chọn tuyến - nhóm tuyến Chọn chuyến" at bounding box center [332, 37] width 646 height 17
click at [135, 35] on span "Chọn tuyến - nhóm tuyến" at bounding box center [145, 40] width 119 height 12
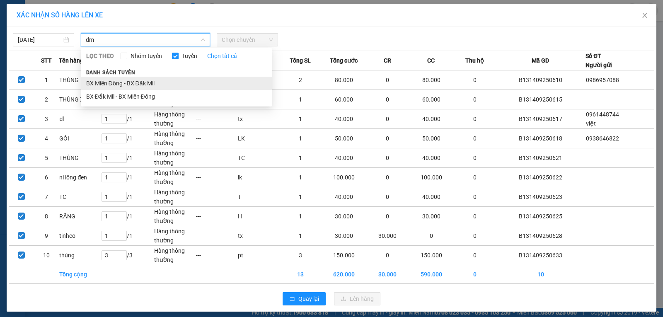
type input "dm"
click at [155, 82] on li "BX Miền Đông - BX Đăk Mil" at bounding box center [176, 83] width 191 height 13
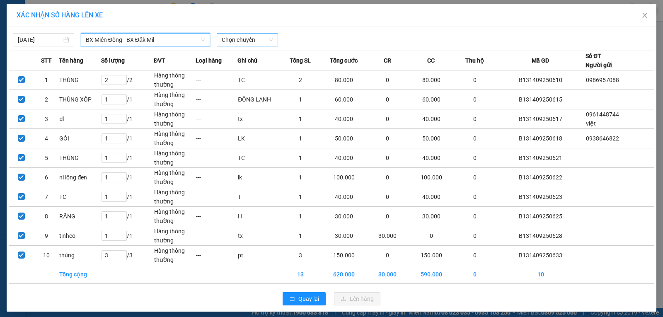
click at [261, 35] on span "Chọn chuyến" at bounding box center [247, 40] width 51 height 12
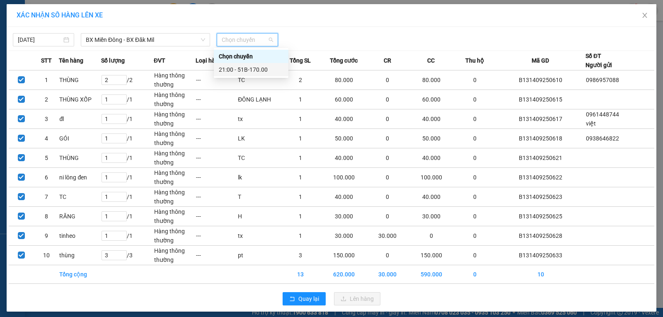
click at [251, 72] on div "21:00 - 51B-170.00" at bounding box center [251, 69] width 65 height 9
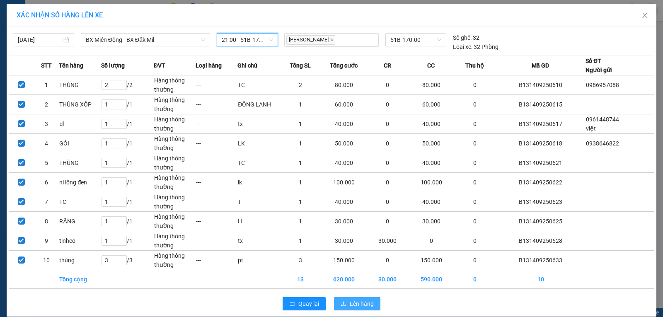
click at [350, 302] on span "Lên hàng" at bounding box center [362, 303] width 24 height 9
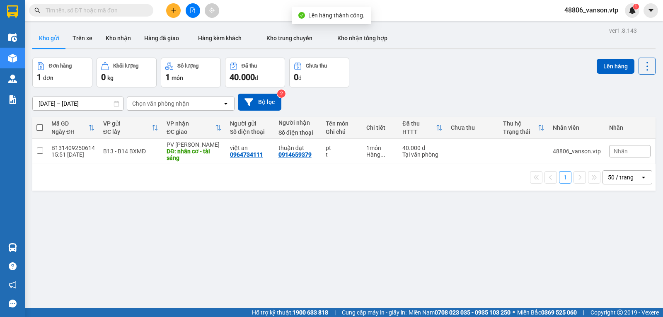
click at [460, 95] on div "[DATE] – [DATE] Press the down arrow key to interact with the calendar and sele…" at bounding box center [343, 101] width 623 height 29
drag, startPoint x: 161, startPoint y: 42, endPoint x: 268, endPoint y: 37, distance: 107.0
click at [268, 37] on div "Kho gửi Trên xe Kho nhận Hàng đã giao Hàng kèm khách Kho trung chuyển Kho nhận …" at bounding box center [343, 39] width 623 height 22
click at [269, 37] on span "Kho trung chuyển" at bounding box center [289, 38] width 46 height 7
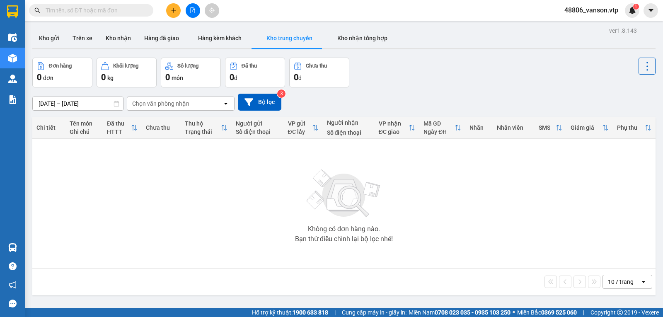
click at [95, 13] on input "text" at bounding box center [95, 10] width 98 height 9
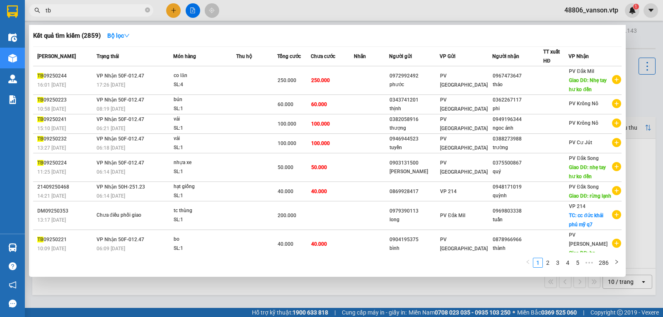
type input "tb"
click at [283, 5] on div at bounding box center [331, 158] width 663 height 317
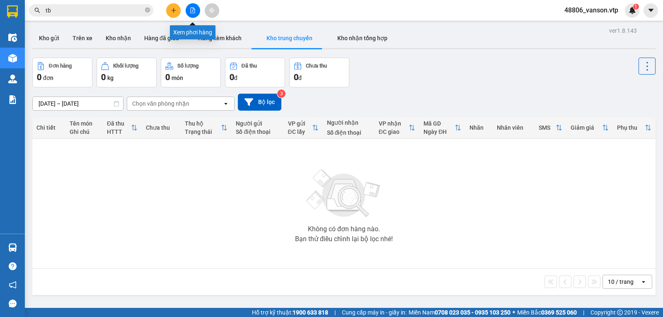
click at [194, 12] on icon "file-add" at bounding box center [193, 10] width 6 height 6
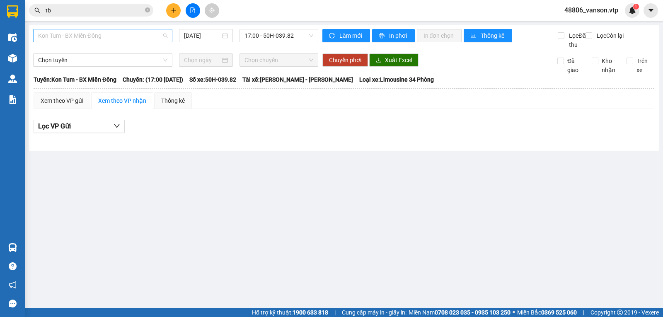
click at [123, 41] on span "Kon Tum - BX Miền Đông" at bounding box center [102, 35] width 129 height 12
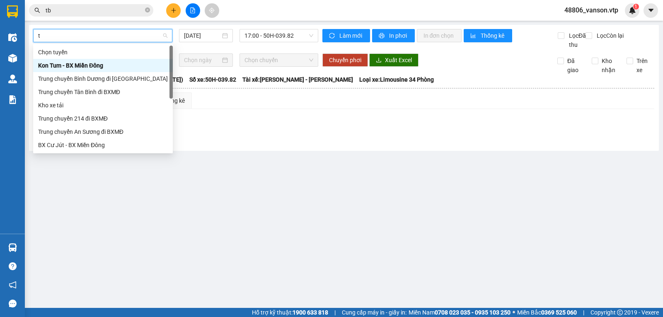
type input "tb"
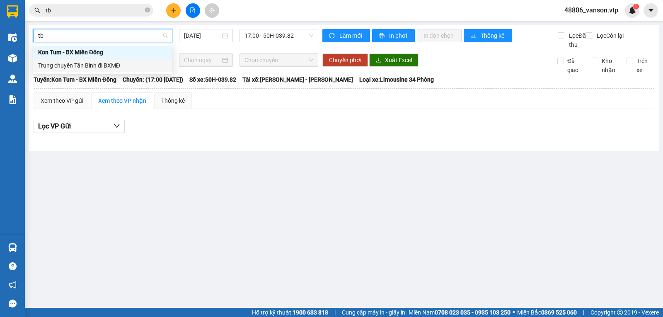
click at [128, 67] on div "Trung chuyển Tân Bình đi BXMĐ" at bounding box center [102, 65] width 129 height 9
type input "[DATE]"
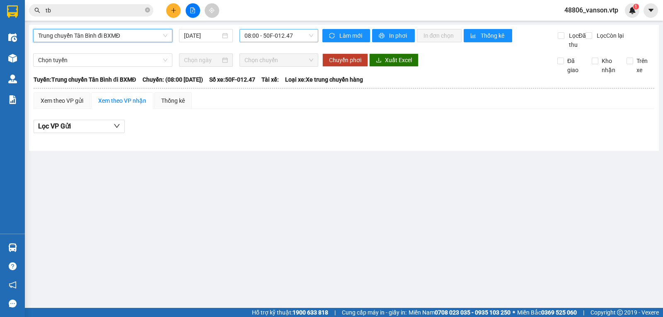
click at [288, 31] on span "08:00 - 50F-012.47" at bounding box center [278, 35] width 68 height 12
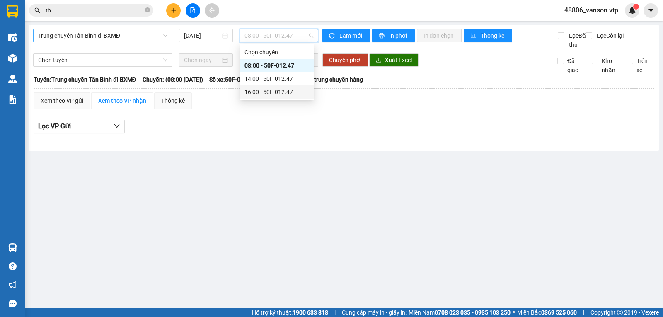
click at [274, 95] on div "16:00 - 50F-012.47" at bounding box center [276, 91] width 65 height 9
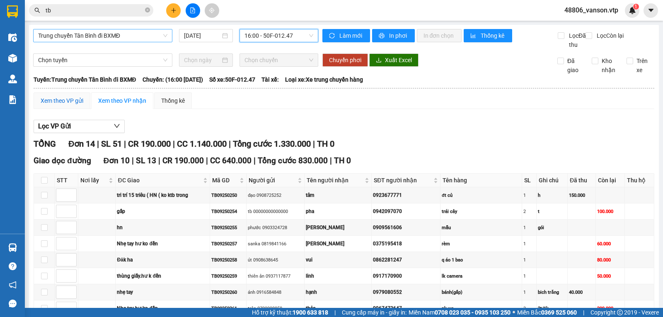
click at [63, 105] on div "Xem theo VP gửi" at bounding box center [62, 100] width 43 height 9
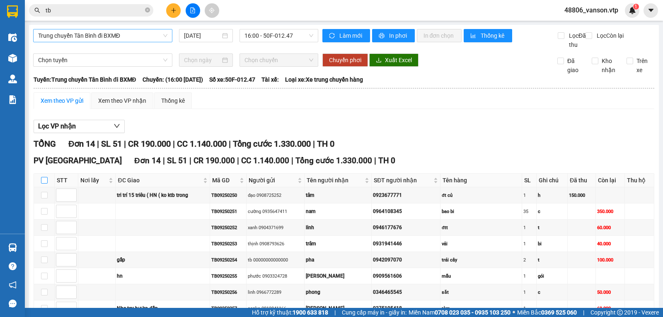
click at [44, 177] on input "checkbox" at bounding box center [44, 180] width 7 height 7
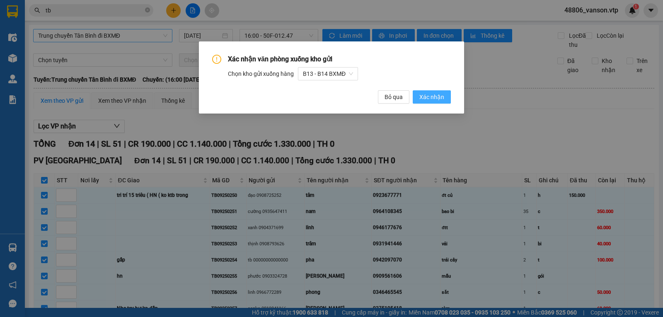
click at [432, 96] on span "Xác nhận" at bounding box center [431, 96] width 25 height 9
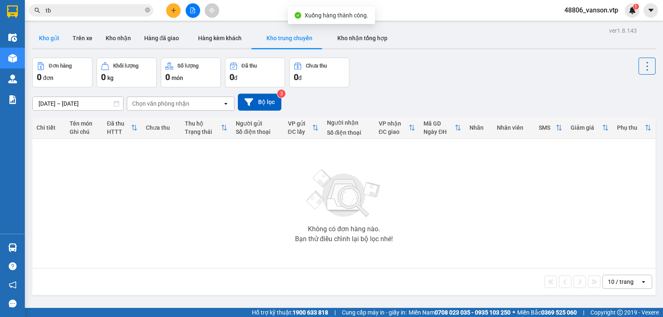
click at [45, 36] on button "Kho gửi" at bounding box center [49, 38] width 34 height 20
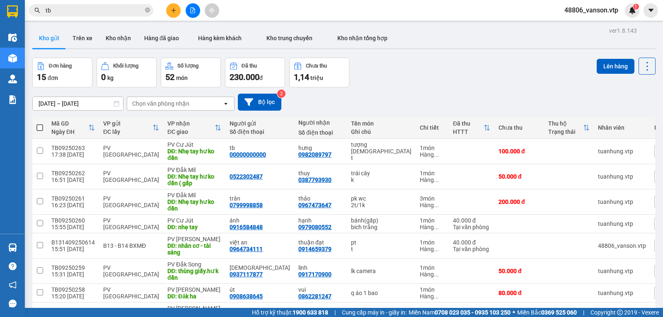
click at [198, 105] on div "Chọn văn phòng nhận" at bounding box center [174, 103] width 95 height 13
click at [188, 124] on div "PV Cư Jút" at bounding box center [181, 123] width 108 height 15
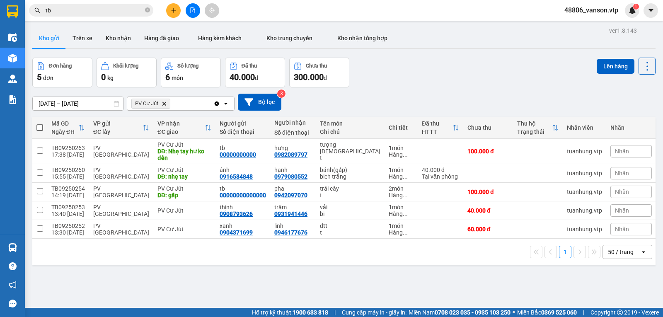
click at [184, 104] on div "PV Cư Jút Delete" at bounding box center [170, 103] width 86 height 13
click at [177, 125] on div "PV [PERSON_NAME]" at bounding box center [181, 123] width 108 height 15
click at [39, 131] on span at bounding box center [39, 127] width 7 height 7
click at [40, 123] on input "checkbox" at bounding box center [40, 123] width 0 height 0
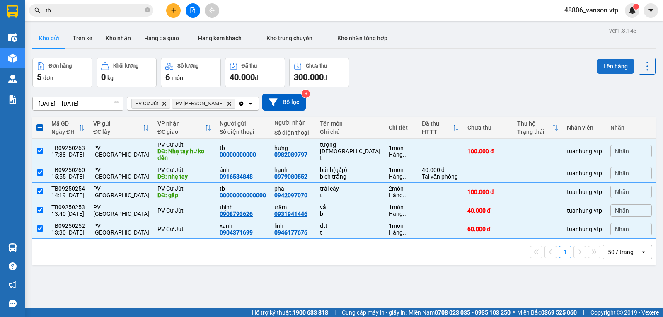
click at [598, 63] on button "Lên hàng" at bounding box center [616, 66] width 38 height 15
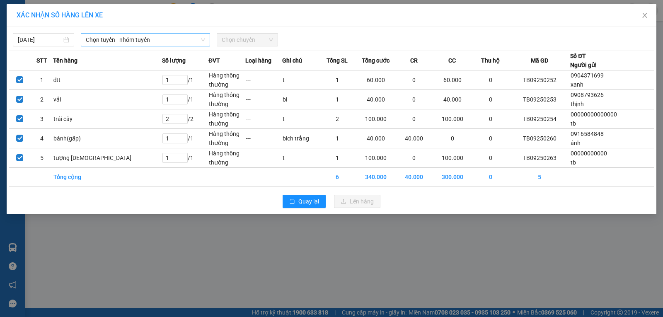
click at [168, 41] on span "Chọn tuyến - nhóm tuyến" at bounding box center [145, 40] width 119 height 12
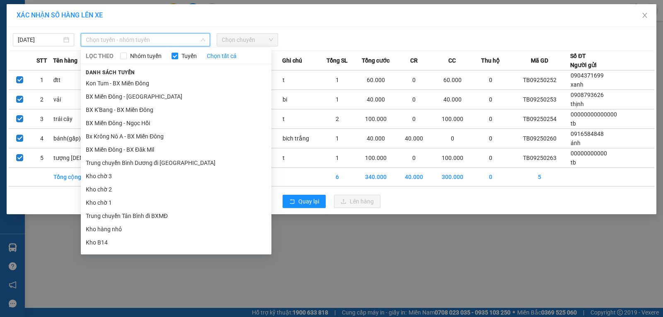
type input "c"
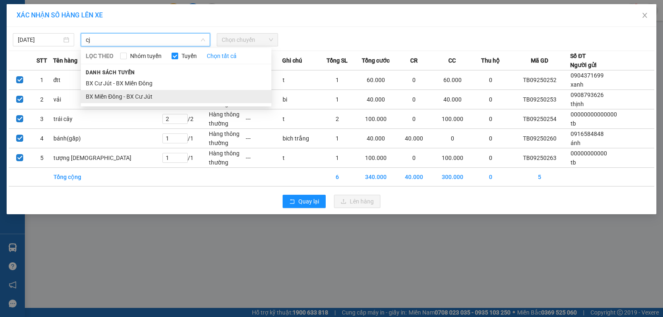
click at [142, 95] on li "BX Miền Đông - BX Cư Jút" at bounding box center [176, 96] width 191 height 13
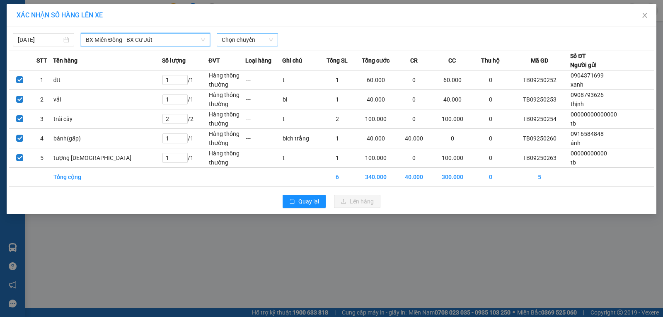
click at [255, 39] on span "Chọn chuyến" at bounding box center [247, 40] width 51 height 12
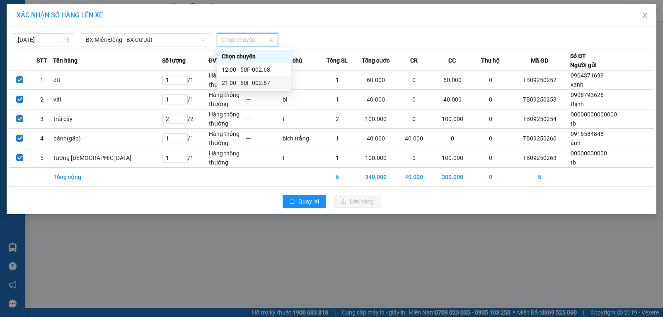
click at [247, 81] on div "21:00 - 50F-002.67" at bounding box center [254, 82] width 65 height 9
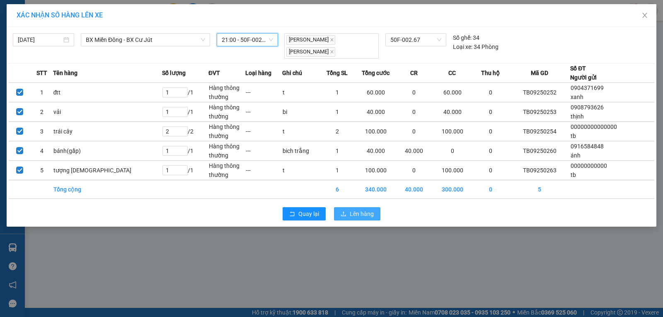
click at [355, 208] on button "Lên hàng" at bounding box center [357, 213] width 46 height 13
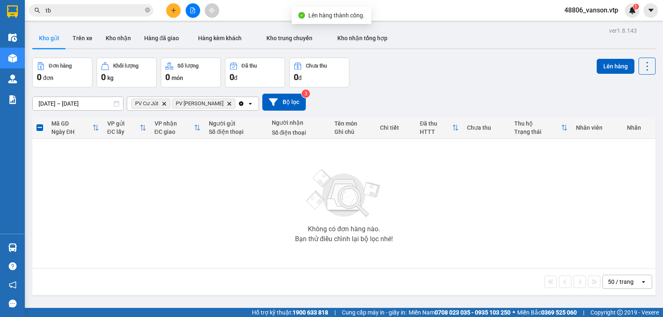
click at [227, 106] on icon "Delete" at bounding box center [229, 103] width 5 height 5
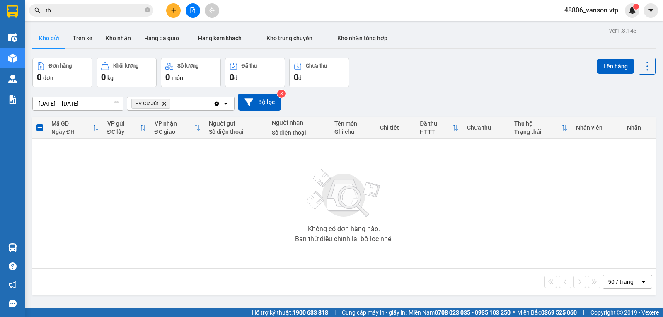
click at [166, 105] on icon "PV Cư Jút, close by backspace" at bounding box center [164, 104] width 4 height 4
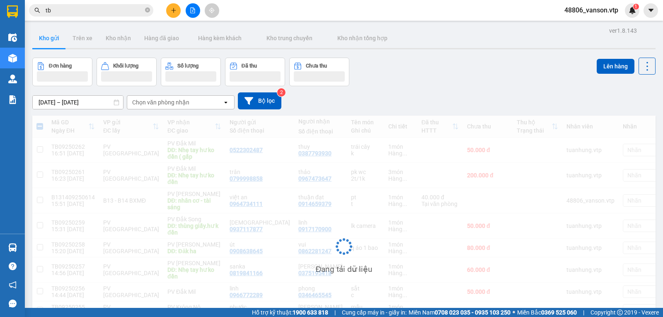
click at [165, 107] on div "Chọn văn phòng nhận" at bounding box center [174, 102] width 95 height 13
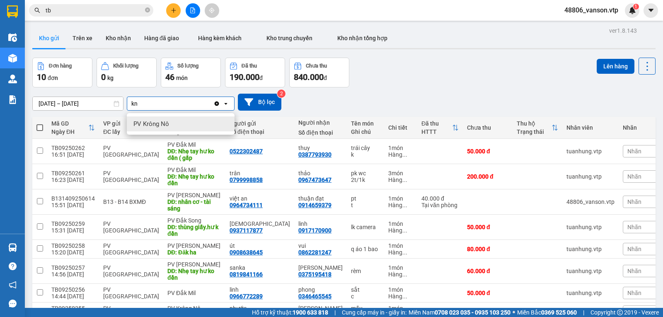
click at [167, 121] on span "PV Krông Nô" at bounding box center [151, 124] width 36 height 8
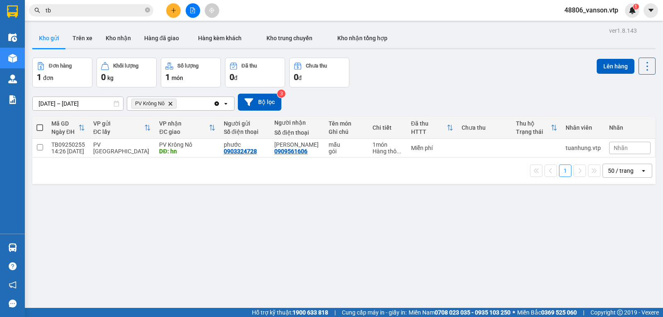
click at [41, 131] on span at bounding box center [39, 127] width 7 height 7
click at [40, 123] on input "checkbox" at bounding box center [40, 123] width 0 height 0
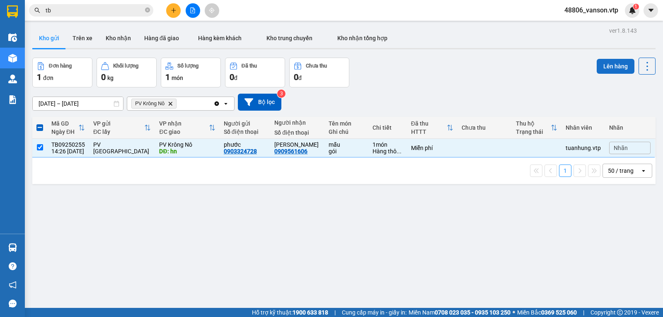
click at [603, 64] on button "Lên hàng" at bounding box center [616, 66] width 38 height 15
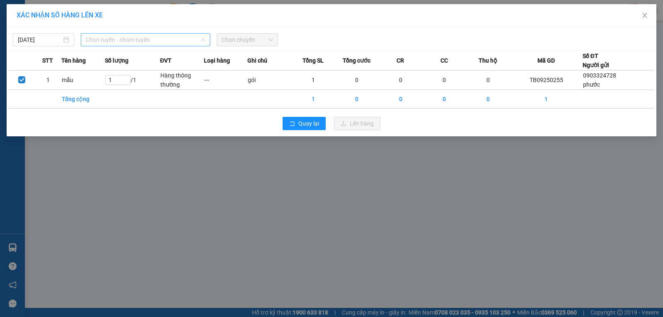
click at [152, 42] on span "Chọn tuyến - nhóm tuyến" at bounding box center [145, 40] width 119 height 12
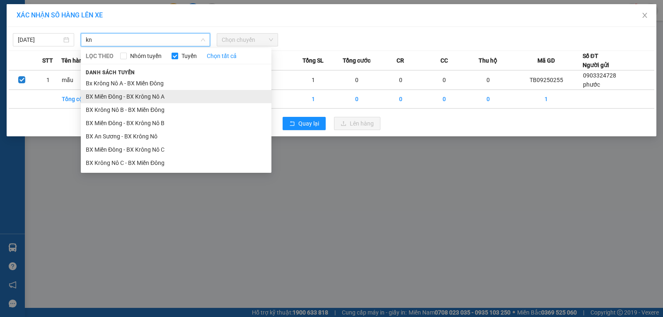
click at [160, 97] on li "BX Miền Đông - BX Krông Nô A" at bounding box center [176, 96] width 191 height 13
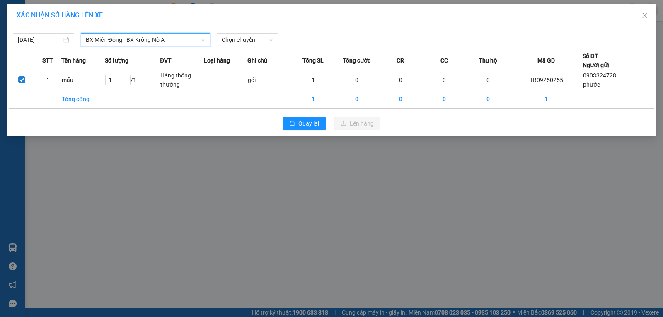
click at [258, 32] on div "[DATE] BX Miền Đông - [GEOGRAPHIC_DATA] Nô A BX Miền Đông - [GEOGRAPHIC_DATA] N…" at bounding box center [332, 37] width 646 height 17
click at [259, 36] on span "Chọn chuyến" at bounding box center [247, 40] width 51 height 12
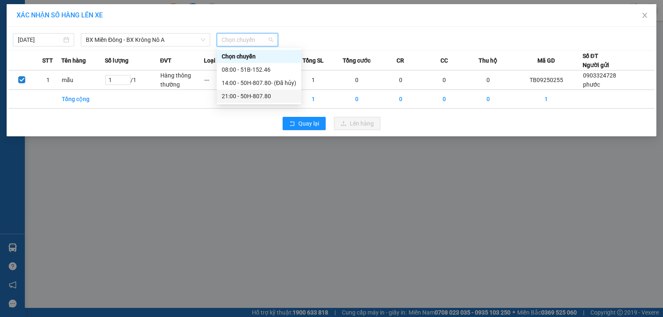
click at [252, 94] on div "21:00 - 50H-807.80" at bounding box center [259, 96] width 75 height 9
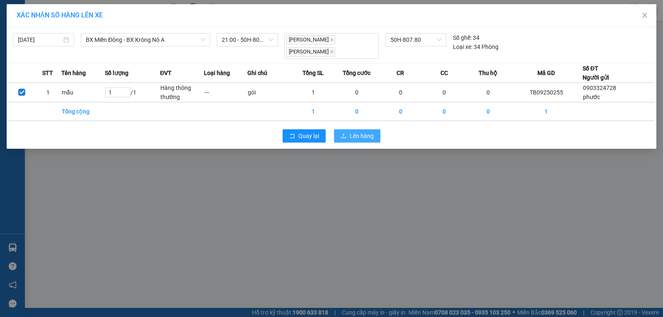
click at [346, 133] on icon "upload" at bounding box center [344, 136] width 6 height 6
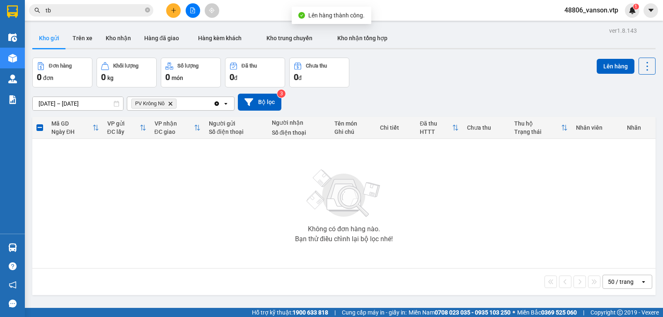
click at [172, 106] on icon "Delete" at bounding box center [170, 103] width 5 height 5
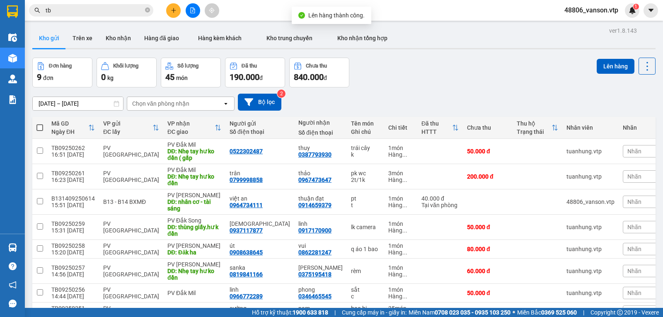
click at [172, 106] on div "Chọn văn phòng nhận" at bounding box center [160, 103] width 57 height 8
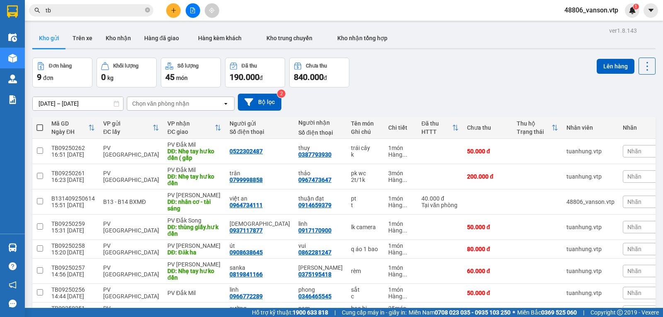
click at [165, 108] on div "Chọn văn phòng nhận" at bounding box center [160, 103] width 57 height 8
click at [169, 129] on div "PV [PERSON_NAME]" at bounding box center [181, 123] width 108 height 15
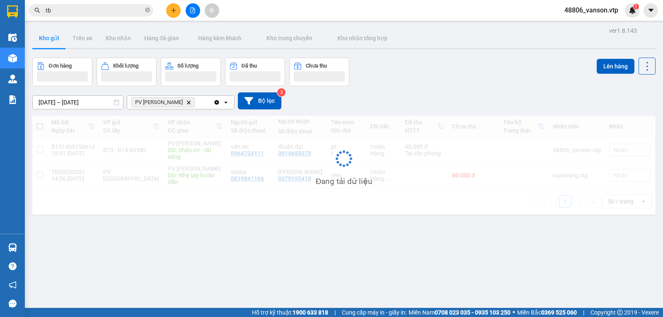
click at [194, 104] on div "PV [PERSON_NAME]" at bounding box center [170, 102] width 86 height 13
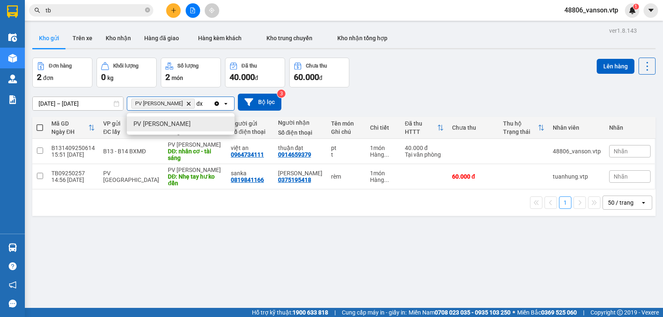
click at [182, 125] on div "PV [PERSON_NAME]" at bounding box center [181, 123] width 108 height 15
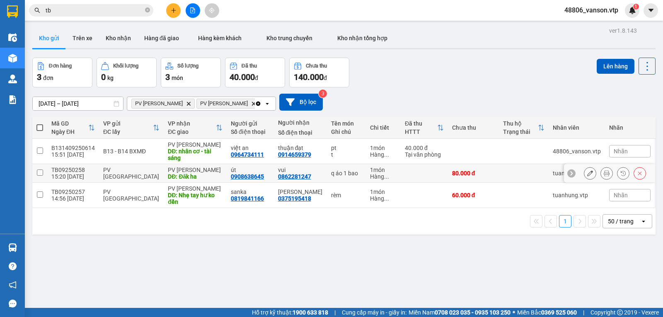
click at [39, 175] on input "checkbox" at bounding box center [40, 172] width 6 height 6
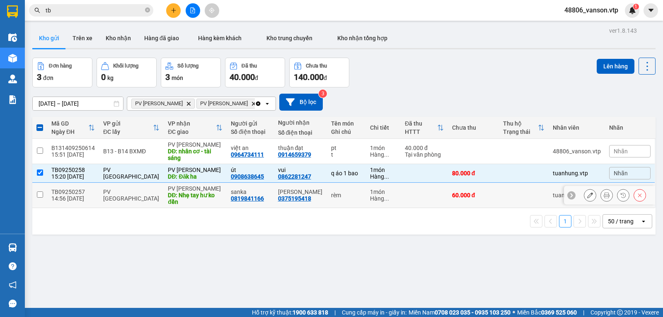
click at [40, 198] on input "checkbox" at bounding box center [40, 194] width 6 height 6
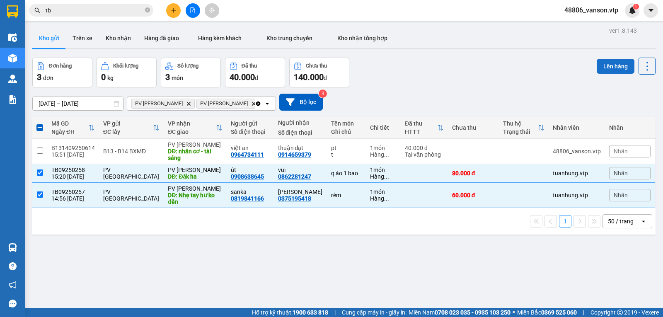
click at [612, 68] on button "Lên hàng" at bounding box center [616, 66] width 38 height 15
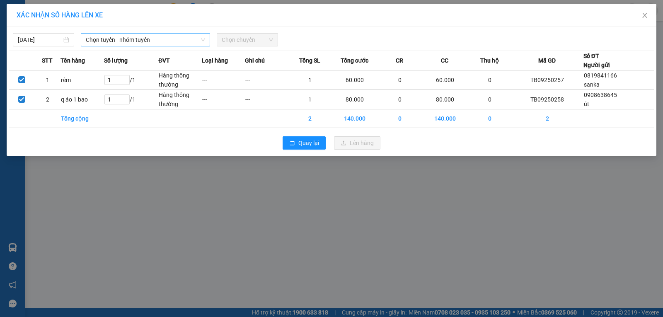
click at [143, 40] on span "Chọn tuyến - nhóm tuyến" at bounding box center [145, 40] width 119 height 12
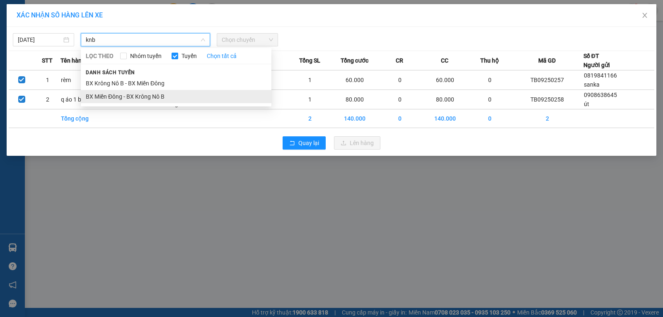
type input "knb"
click at [191, 97] on li "BX Miền Đông - BX Krông Nô B" at bounding box center [176, 96] width 191 height 13
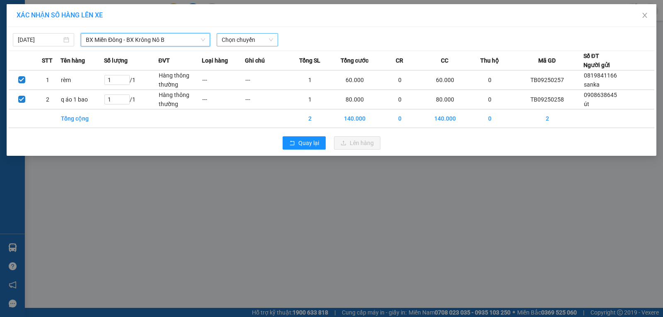
click at [267, 38] on span "Chọn chuyến" at bounding box center [247, 40] width 51 height 12
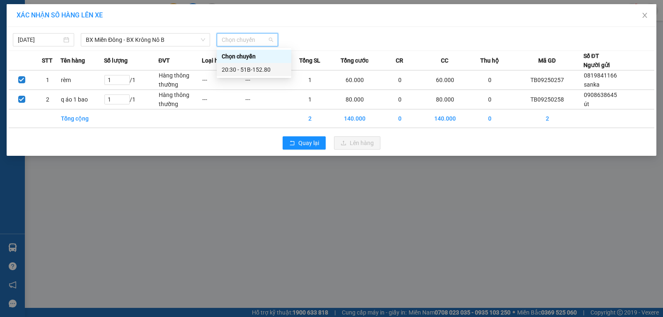
click at [252, 69] on div "20:30 - 51B-152.80" at bounding box center [254, 69] width 65 height 9
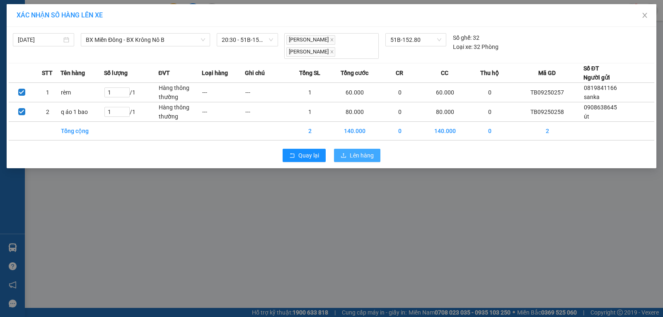
click at [352, 155] on span "Lên hàng" at bounding box center [362, 155] width 24 height 9
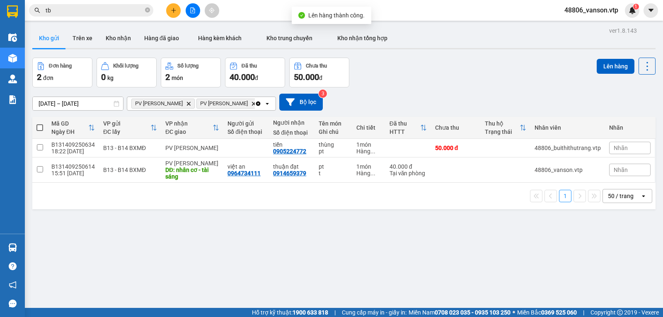
click at [223, 101] on span "PV Đức Xuyên Delete" at bounding box center [227, 104] width 63 height 10
click at [252, 105] on icon "PV Đức Xuyên, close by backspace" at bounding box center [254, 104] width 4 height 4
click at [186, 105] on icon "Delete" at bounding box center [188, 103] width 5 height 5
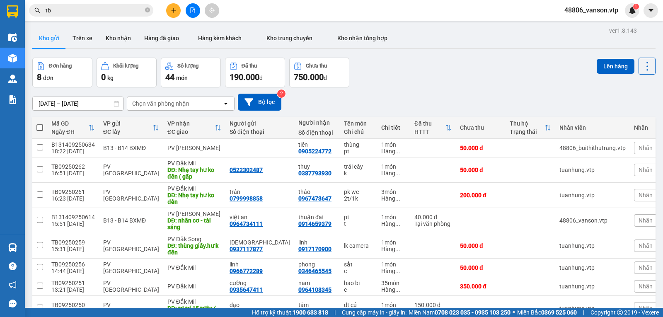
click at [39, 131] on span at bounding box center [39, 127] width 7 height 7
click at [40, 123] on input "checkbox" at bounding box center [40, 123] width 0 height 0
checkbox input "true"
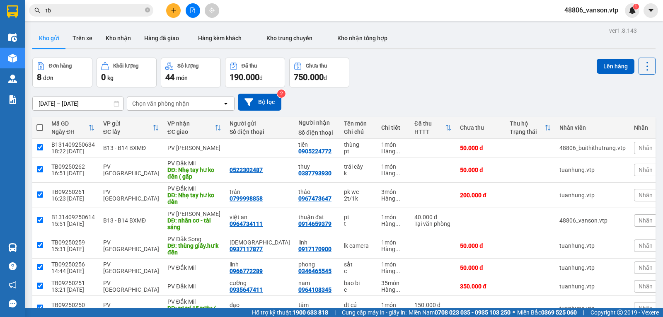
checkbox input "true"
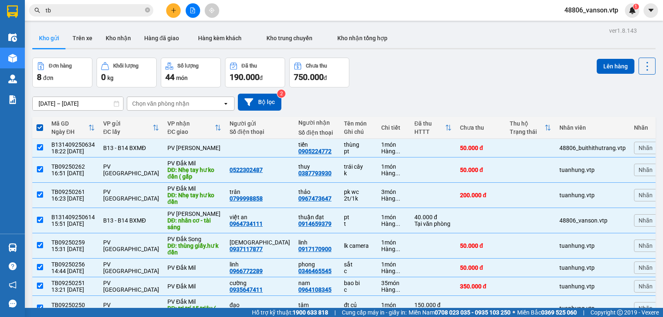
click at [36, 124] on span at bounding box center [39, 127] width 7 height 7
click at [40, 123] on input "checkbox" at bounding box center [40, 123] width 0 height 0
checkbox input "false"
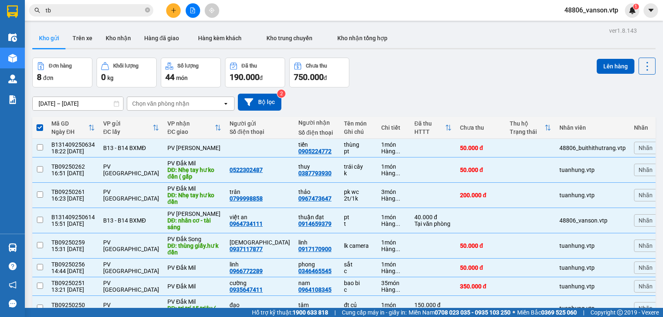
checkbox input "false"
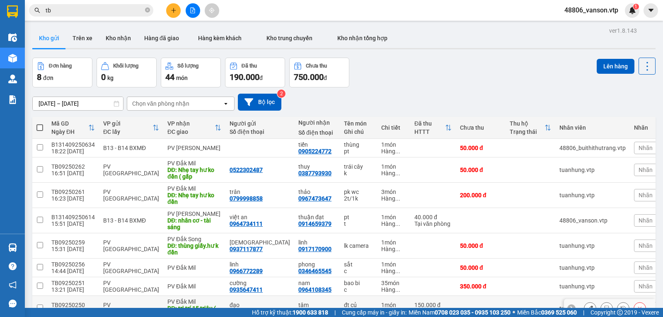
click at [38, 305] on input "checkbox" at bounding box center [40, 308] width 6 height 6
checkbox input "true"
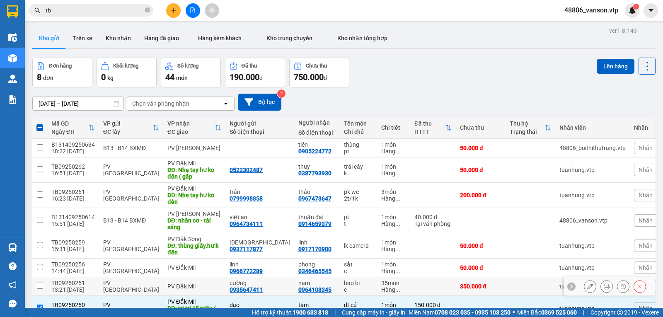
click at [40, 283] on input "checkbox" at bounding box center [40, 286] width 6 height 6
checkbox input "true"
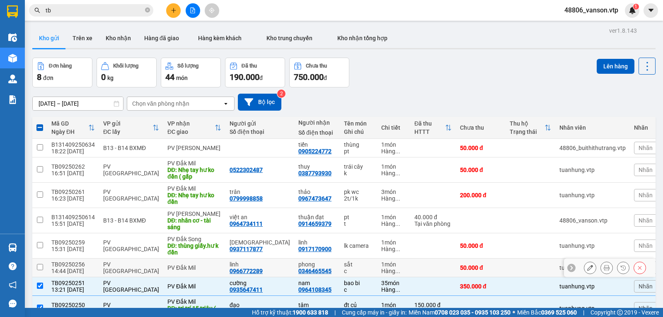
click at [41, 259] on td at bounding box center [39, 268] width 15 height 19
checkbox input "true"
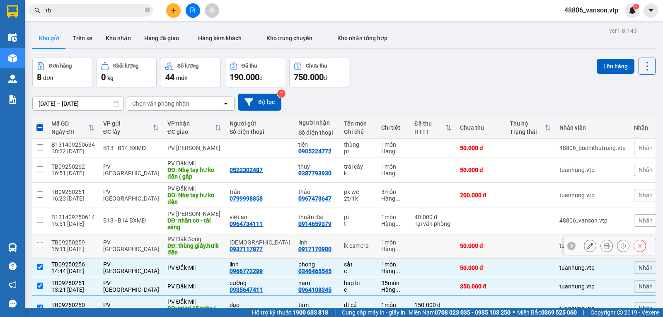
click at [41, 242] on input "checkbox" at bounding box center [40, 245] width 6 height 6
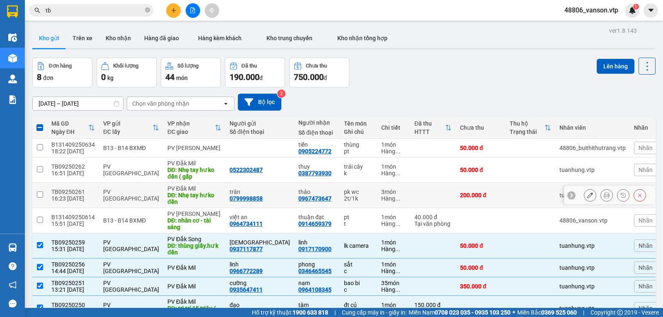
click at [38, 183] on td at bounding box center [39, 195] width 15 height 25
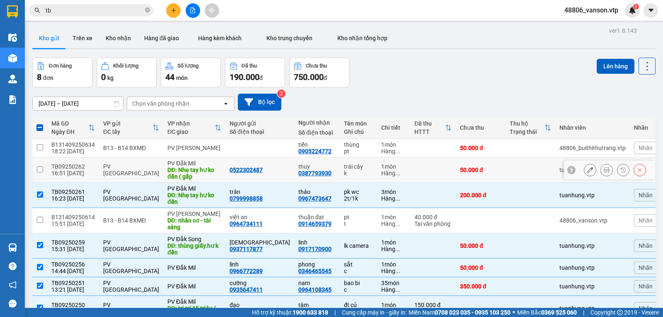
click at [43, 157] on td at bounding box center [39, 169] width 15 height 25
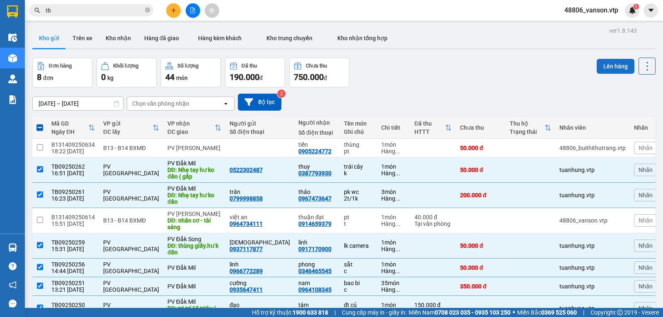
click at [600, 59] on button "Lên hàng" at bounding box center [616, 66] width 38 height 15
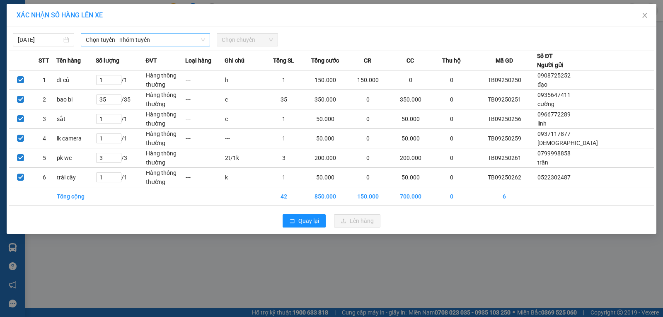
click at [109, 44] on span "Chọn tuyến - nhóm tuyến" at bounding box center [145, 40] width 119 height 12
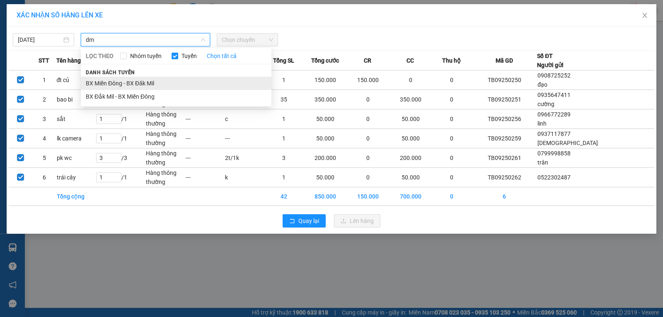
click at [121, 83] on li "BX Miền Đông - BX Đăk Mil" at bounding box center [176, 83] width 191 height 13
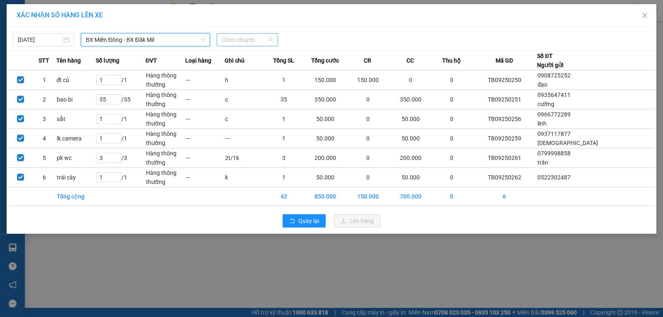
click at [254, 38] on span "Chọn chuyến" at bounding box center [247, 40] width 51 height 12
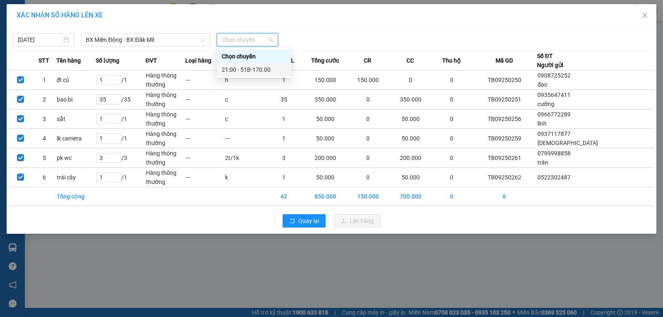
click at [250, 69] on div "21:00 - 51B-170.00" at bounding box center [254, 69] width 65 height 9
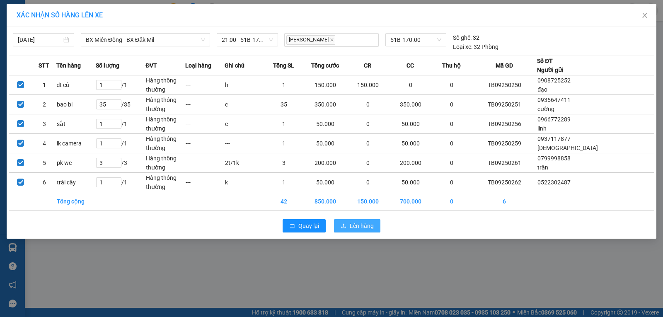
click at [358, 222] on span "Lên hàng" at bounding box center [362, 225] width 24 height 9
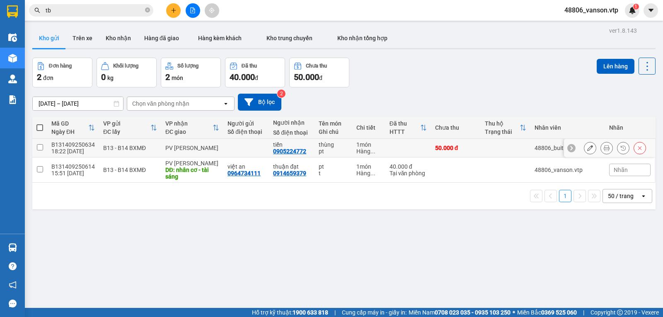
click at [41, 150] on input "checkbox" at bounding box center [40, 147] width 6 height 6
checkbox input "true"
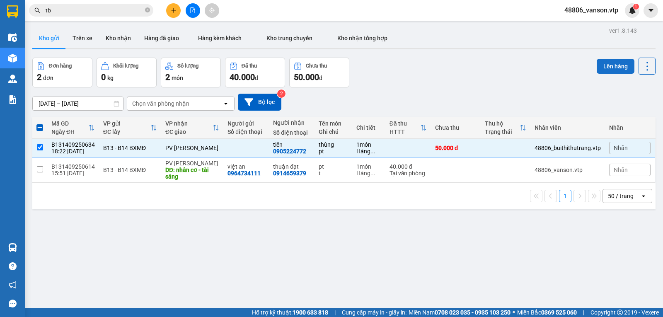
click at [612, 66] on button "Lên hàng" at bounding box center [616, 66] width 38 height 15
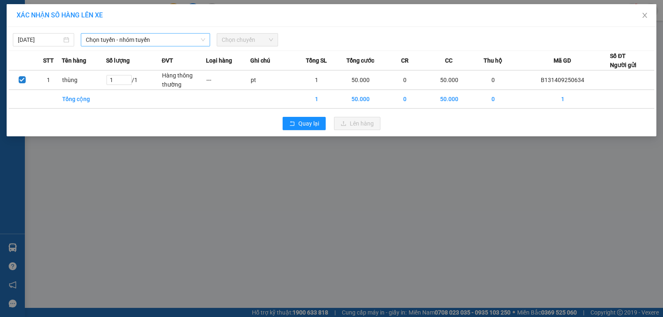
click at [155, 44] on span "Chọn tuyến - nhóm tuyến" at bounding box center [145, 40] width 119 height 12
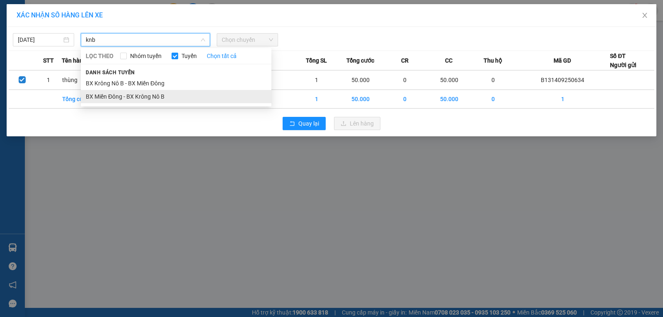
type input "knb"
click at [131, 101] on li "BX Miền Đông - BX Krông Nô B" at bounding box center [176, 96] width 191 height 13
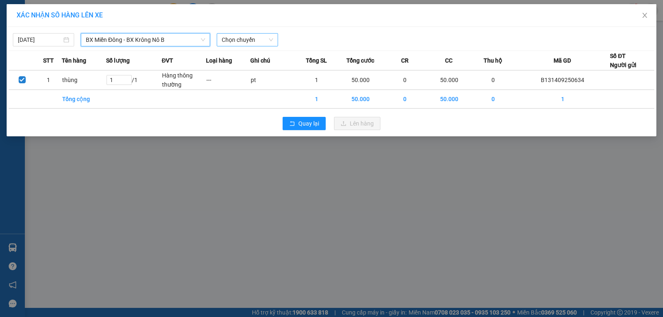
click at [270, 40] on span "Chọn chuyến" at bounding box center [247, 40] width 51 height 12
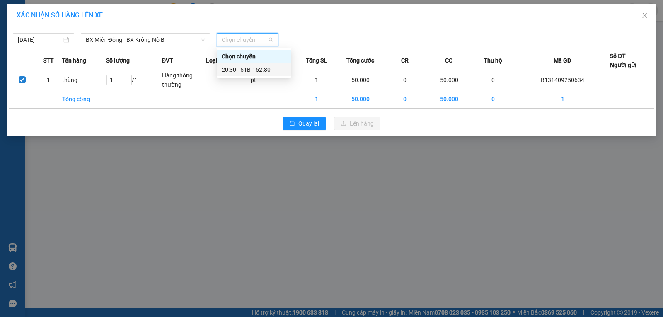
click at [254, 71] on div "20:30 - 51B-152.80" at bounding box center [254, 69] width 65 height 9
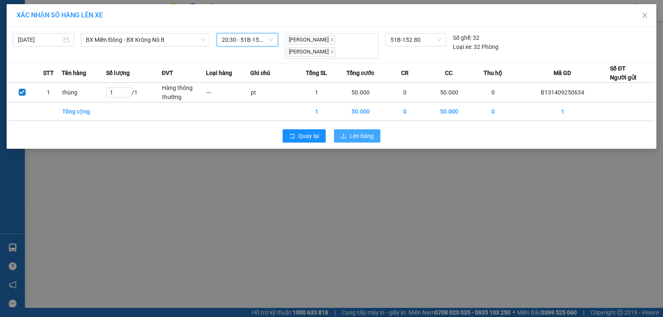
click at [357, 131] on span "Lên hàng" at bounding box center [362, 135] width 24 height 9
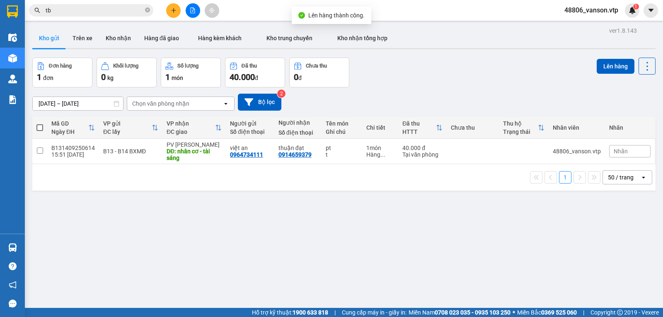
click at [168, 203] on div "ver 1.8.143 Kho gửi Trên xe Kho nhận Hàng đã giao Hàng kèm khách Kho trung chuy…" at bounding box center [344, 183] width 630 height 317
click at [456, 64] on div "Đơn hàng 1 đơn Khối lượng 0 kg Số lượng 1 món Đã thu 40.000 đ Chưa thu 0 đ Lên …" at bounding box center [343, 73] width 623 height 30
click at [636, 12] on div "1" at bounding box center [632, 10] width 15 height 15
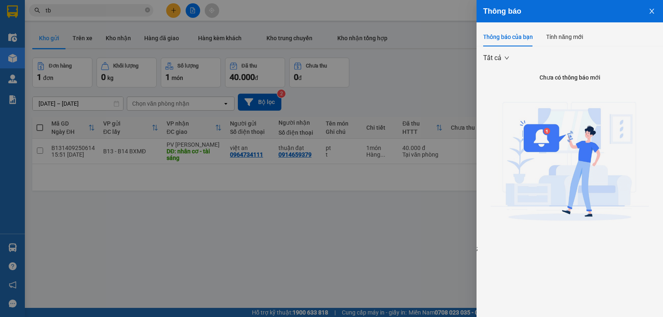
drag, startPoint x: 590, startPoint y: 36, endPoint x: 578, endPoint y: 36, distance: 12.4
click at [590, 36] on div "Thông báo của bạn Tính năng mới" at bounding box center [569, 36] width 173 height 19
click at [578, 36] on div "Tính năng mới" at bounding box center [564, 36] width 37 height 9
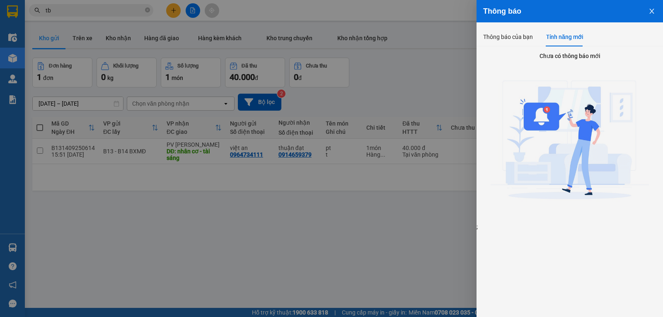
click at [655, 12] on button "Close" at bounding box center [652, 10] width 22 height 21
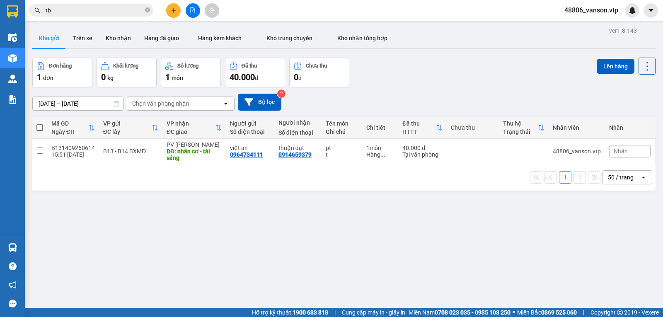
click at [176, 9] on icon "plus" at bounding box center [174, 10] width 6 height 6
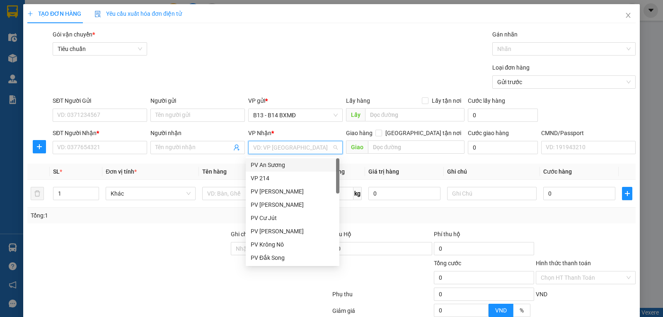
click at [302, 150] on input "search" at bounding box center [292, 147] width 79 height 12
type input "dm"
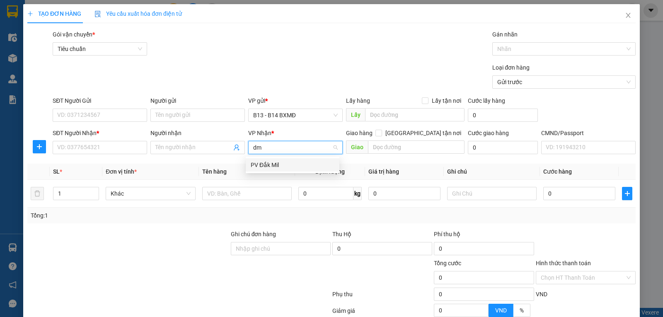
drag, startPoint x: 299, startPoint y: 163, endPoint x: 293, endPoint y: 164, distance: 6.3
click at [299, 163] on div "PV Đắk Mil" at bounding box center [293, 164] width 84 height 9
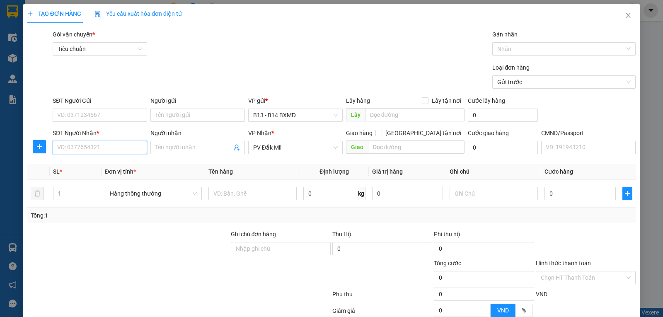
click at [82, 153] on input "SĐT Người Nhận *" at bounding box center [100, 147] width 94 height 13
type input "0979858812"
click at [91, 162] on div "0979858812 - dương/ok" at bounding box center [99, 164] width 84 height 9
type input "dương/ok"
type input "0979858812"
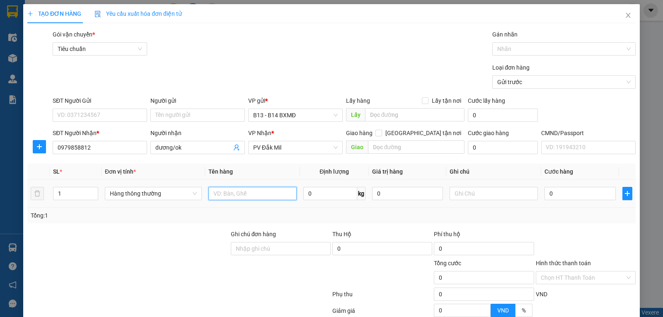
click at [249, 197] on input "text" at bounding box center [252, 193] width 88 height 13
type input "o"
type input "loa"
click at [478, 195] on input "text" at bounding box center [494, 193] width 88 height 13
type input "k"
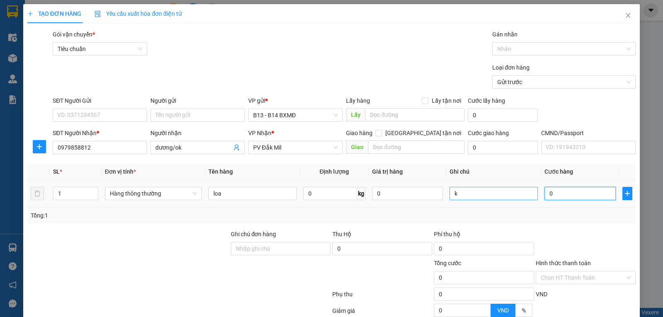
type input "4"
type input "40"
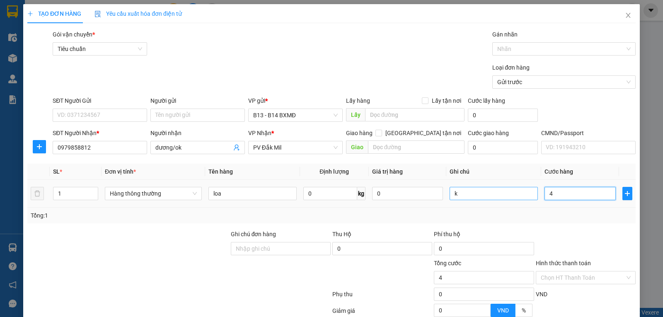
type input "40"
type input "400"
type input "4.000"
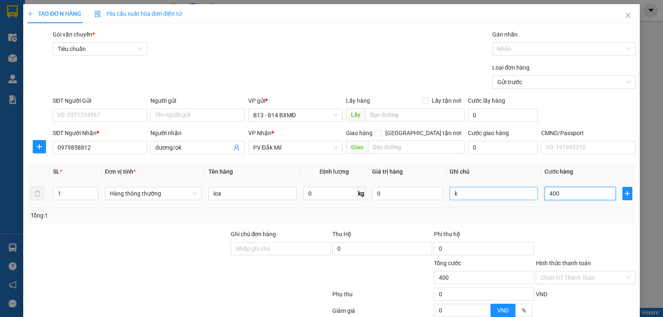
type input "4.000"
type input "40.000"
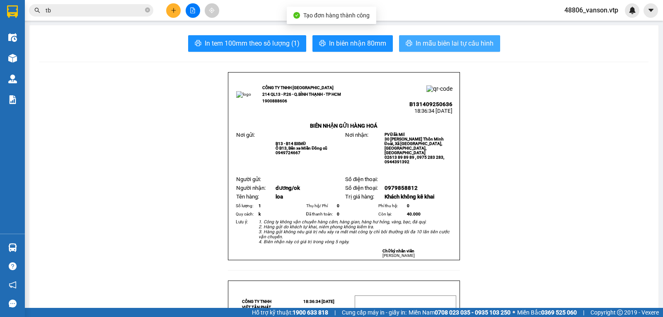
click at [459, 48] on span "In mẫu biên lai tự cấu hình" at bounding box center [455, 43] width 78 height 10
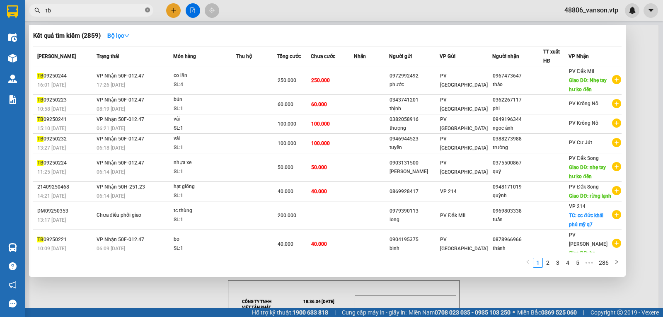
click at [148, 11] on icon "close-circle" at bounding box center [147, 9] width 5 height 5
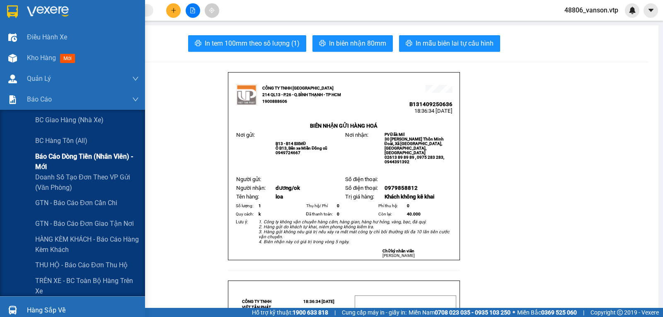
click at [42, 162] on span "Báo cáo dòng tiền (nhân viên) - mới" at bounding box center [87, 161] width 104 height 21
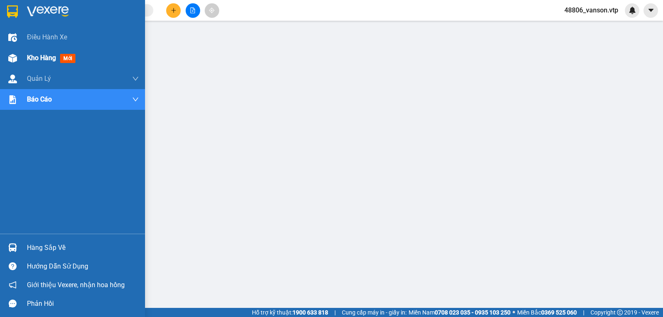
click at [16, 60] on img at bounding box center [12, 58] width 9 height 9
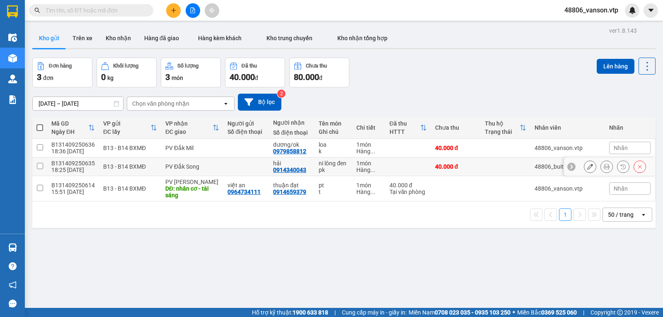
click at [41, 169] on input "checkbox" at bounding box center [40, 166] width 6 height 6
checkbox input "true"
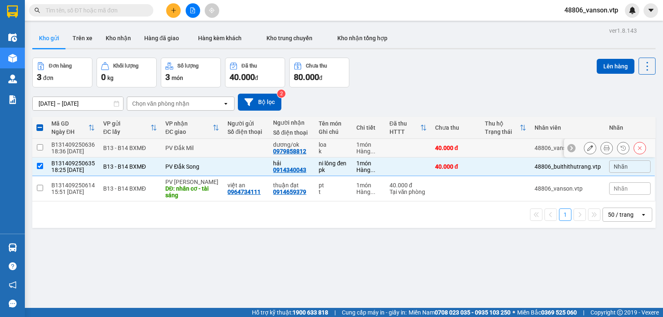
click at [41, 150] on input "checkbox" at bounding box center [40, 147] width 6 height 6
checkbox input "true"
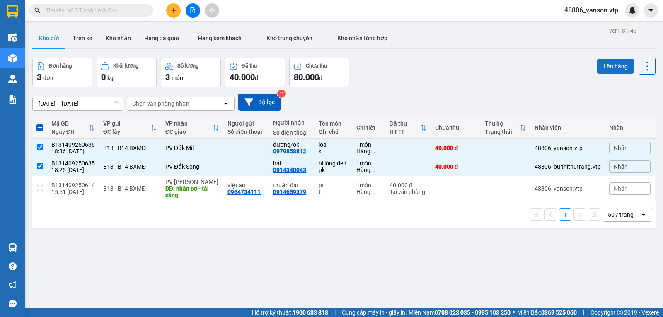
click at [610, 69] on button "Lên hàng" at bounding box center [616, 66] width 38 height 15
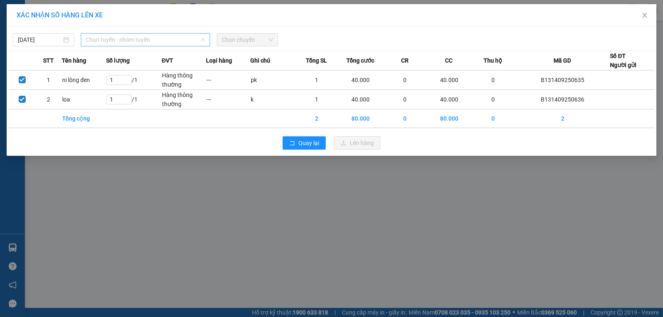
click at [164, 44] on span "Chọn tuyến - nhóm tuyến" at bounding box center [145, 40] width 119 height 12
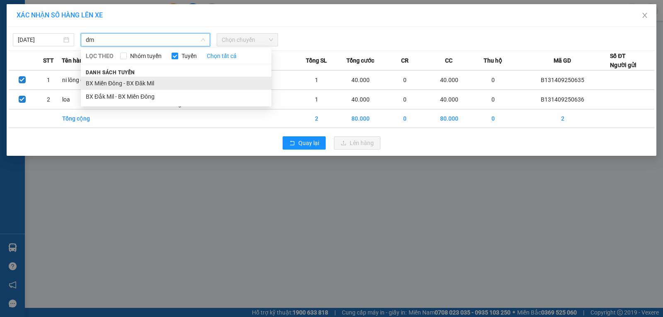
type input "dm"
click at [163, 84] on li "BX Miền Đông - BX Đăk Mil" at bounding box center [176, 83] width 191 height 13
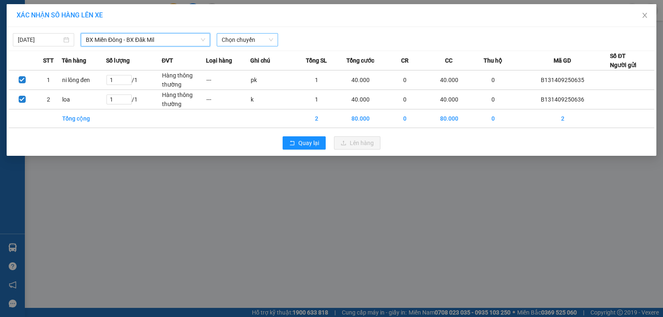
click at [237, 43] on span "Chọn chuyến" at bounding box center [247, 40] width 51 height 12
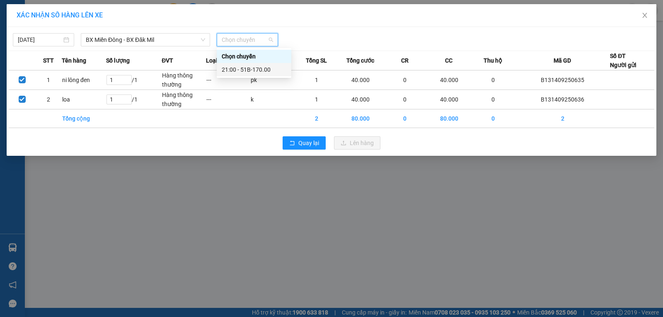
click at [250, 73] on div "21:00 - 51B-170.00" at bounding box center [254, 69] width 65 height 9
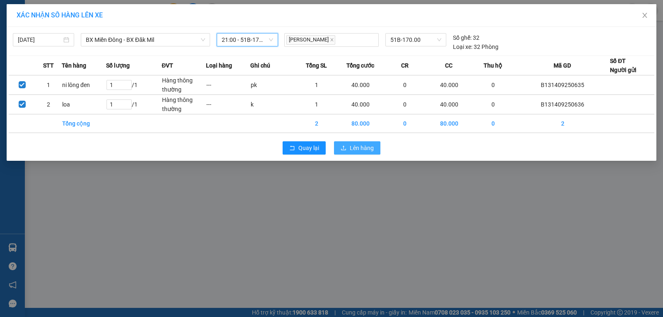
click at [351, 154] on button "Lên hàng" at bounding box center [357, 147] width 46 height 13
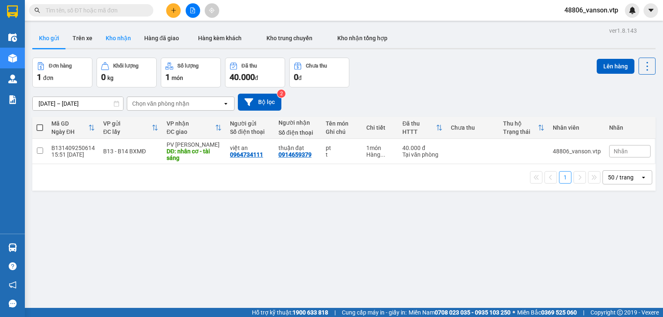
click at [118, 40] on button "Kho nhận" at bounding box center [118, 38] width 39 height 20
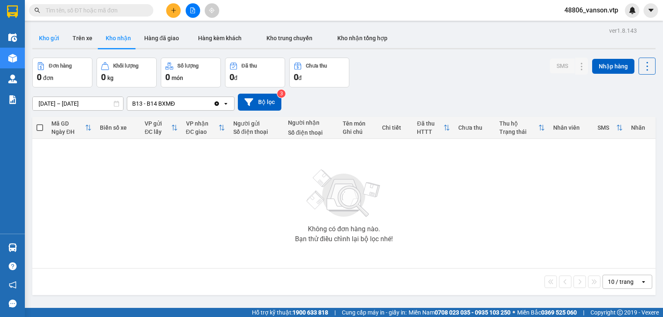
click at [52, 37] on button "Kho gửi" at bounding box center [49, 38] width 34 height 20
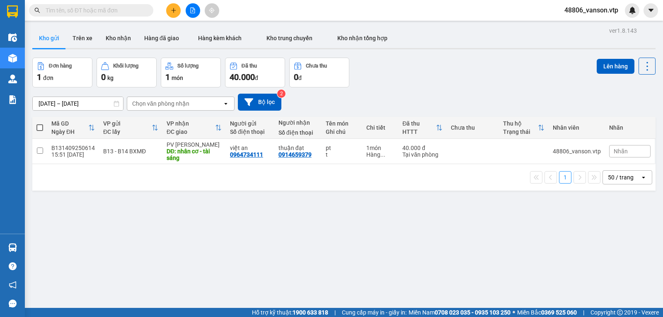
click at [221, 105] on div "Chọn văn phòng nhận" at bounding box center [174, 103] width 95 height 13
click at [179, 121] on div "PV Bình Dương" at bounding box center [181, 123] width 108 height 15
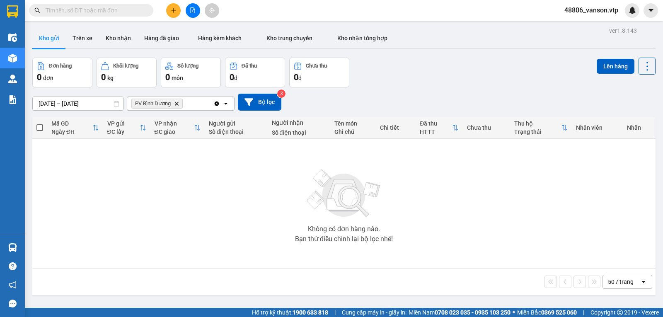
click at [198, 104] on div "PV Bình [PERSON_NAME]" at bounding box center [170, 103] width 86 height 13
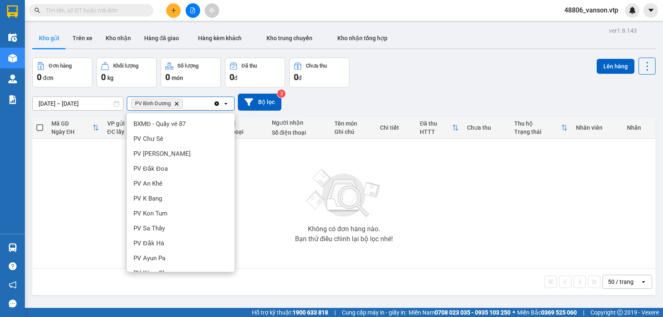
click at [216, 107] on icon "Clear all" at bounding box center [216, 103] width 7 height 7
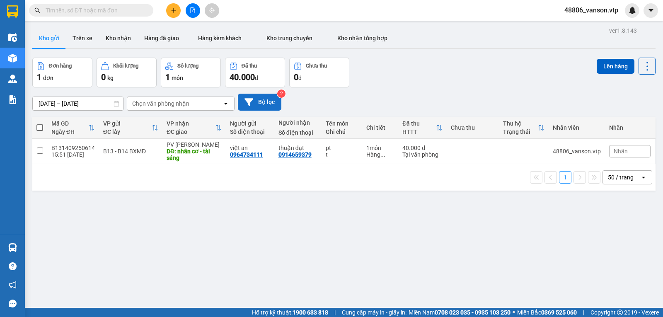
click at [255, 104] on button "Bộ lọc" at bounding box center [260, 102] width 44 height 17
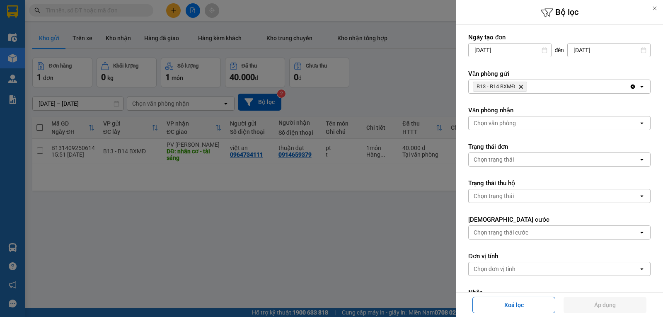
click at [514, 123] on div "Chọn văn phòng" at bounding box center [495, 123] width 42 height 8
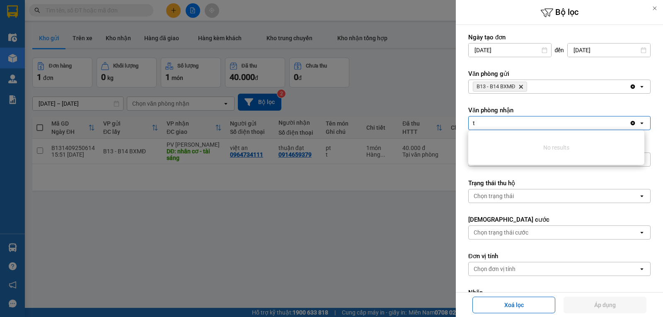
type input "tb"
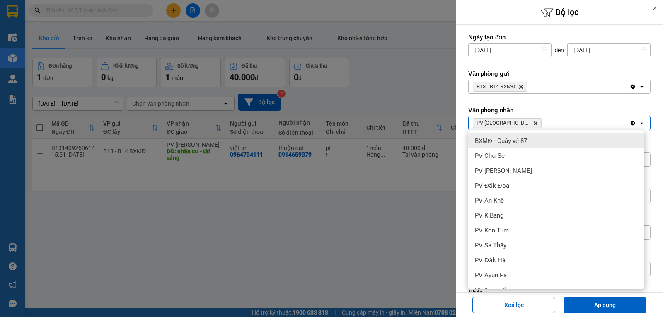
type input "a"
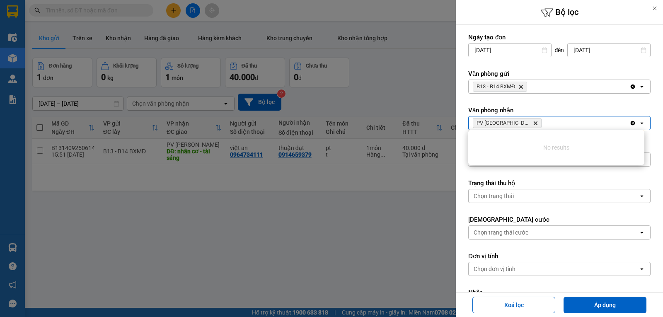
type input "á"
type input "as"
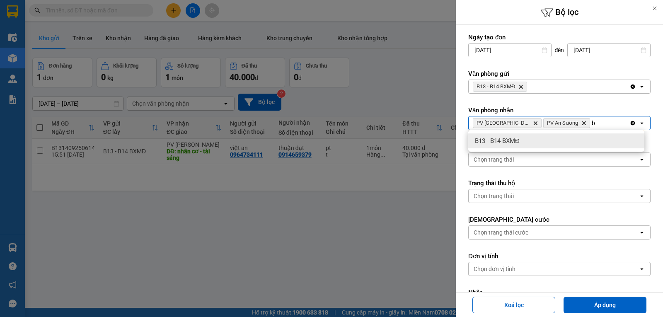
type input "bd"
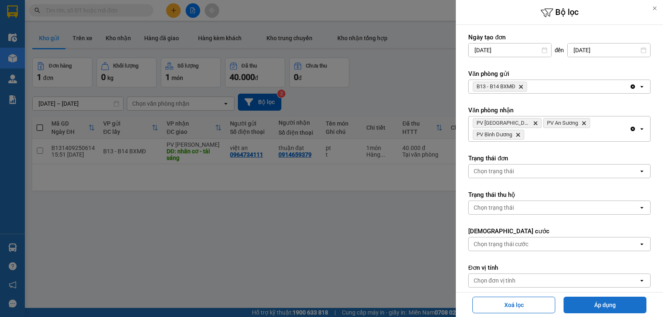
click at [627, 305] on button "Áp dụng" at bounding box center [605, 305] width 83 height 17
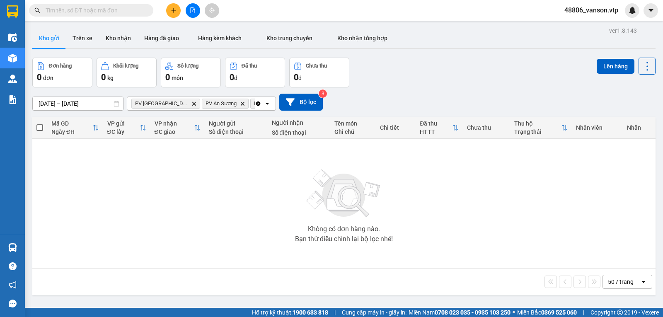
click at [256, 101] on icon "Clear all" at bounding box center [258, 103] width 5 height 5
